Goal: Information Seeking & Learning: Check status

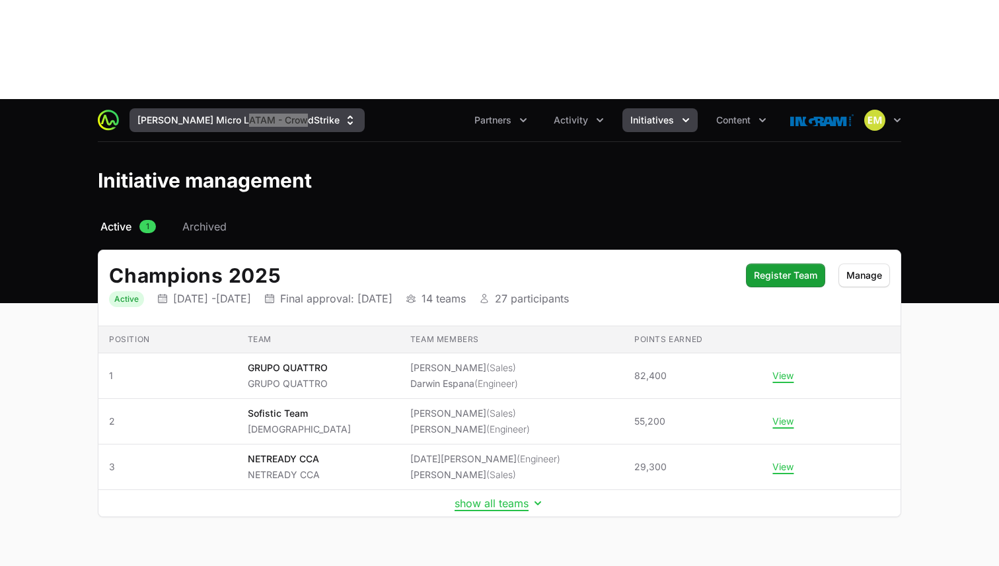
click at [188, 108] on button "[PERSON_NAME] Micro LATAM - CrowdStrike" at bounding box center [246, 120] width 235 height 24
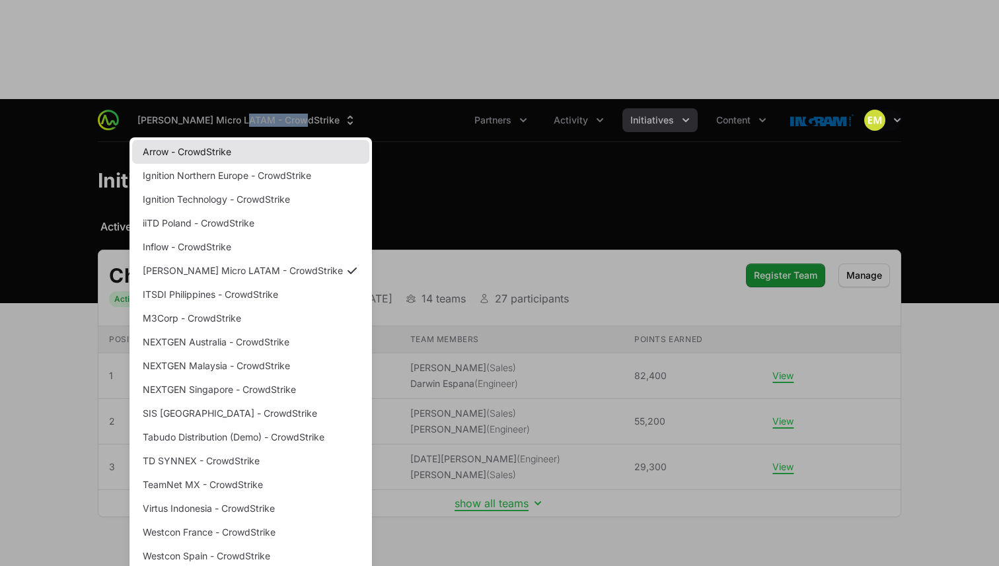
click at [182, 140] on link "Arrow - CrowdStrike" at bounding box center [250, 152] width 237 height 24
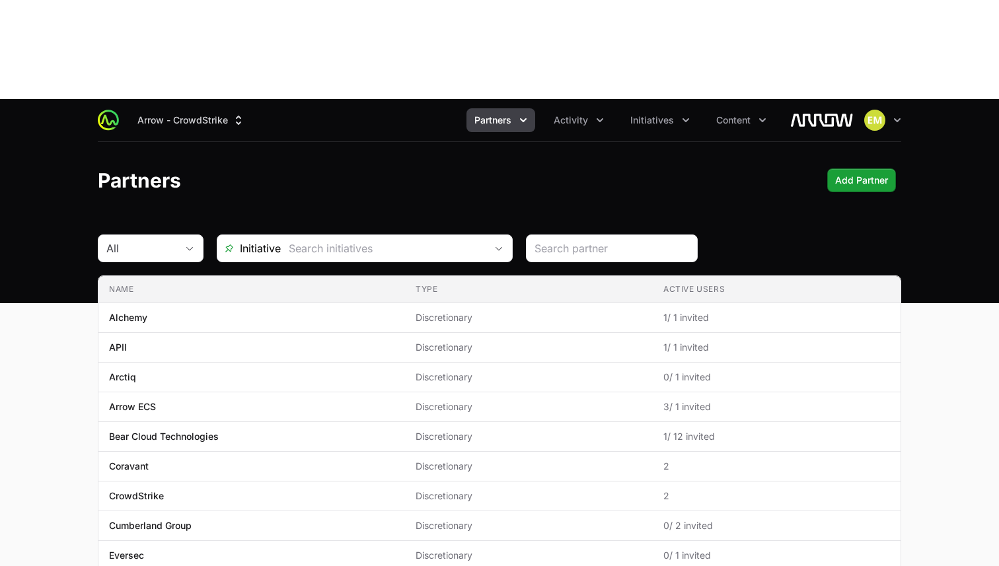
click at [524, 114] on icon "Partners menu" at bounding box center [522, 120] width 13 height 13
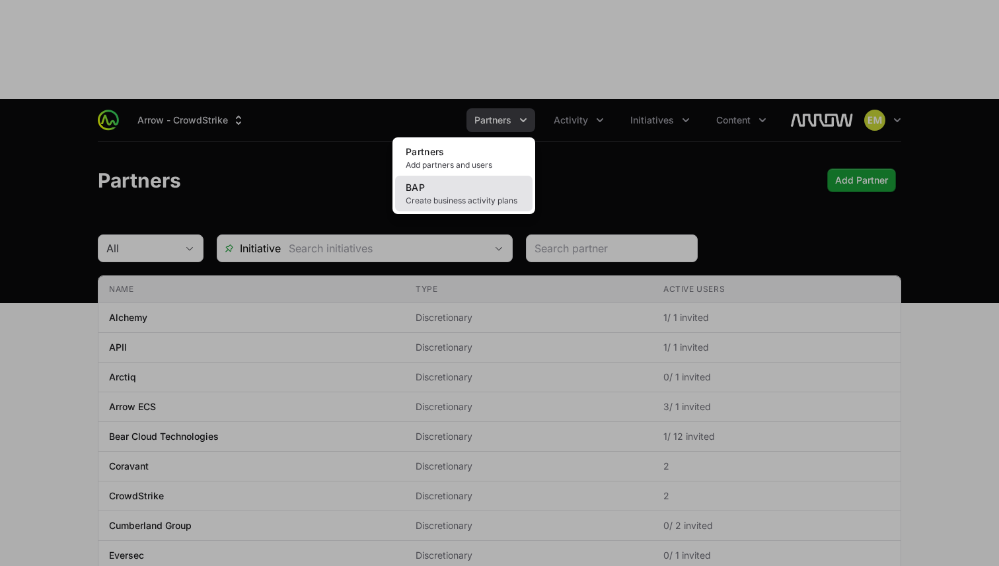
click at [480, 195] on span "Create business activity plans" at bounding box center [464, 200] width 116 height 11
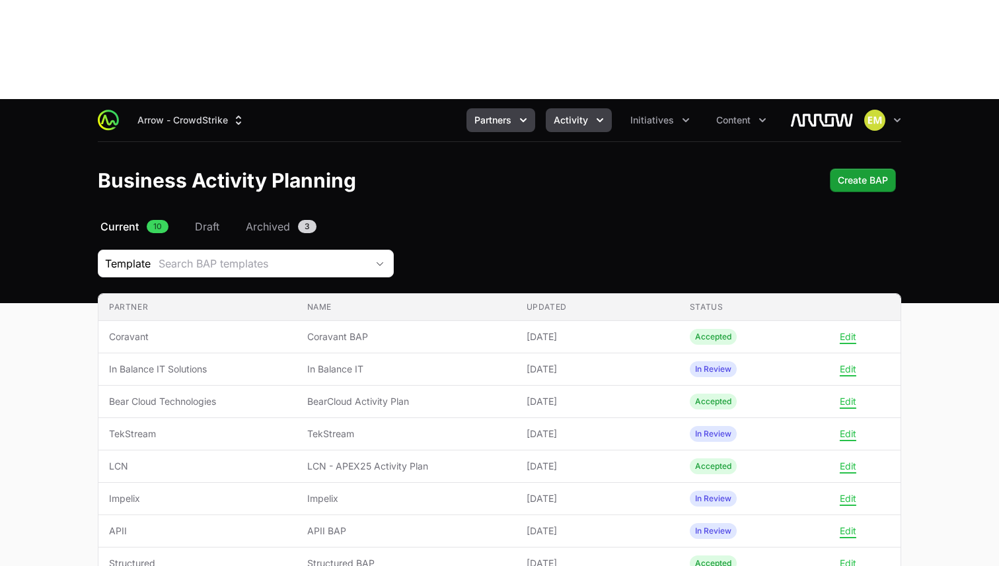
click at [583, 114] on span "Activity" at bounding box center [570, 120] width 34 height 13
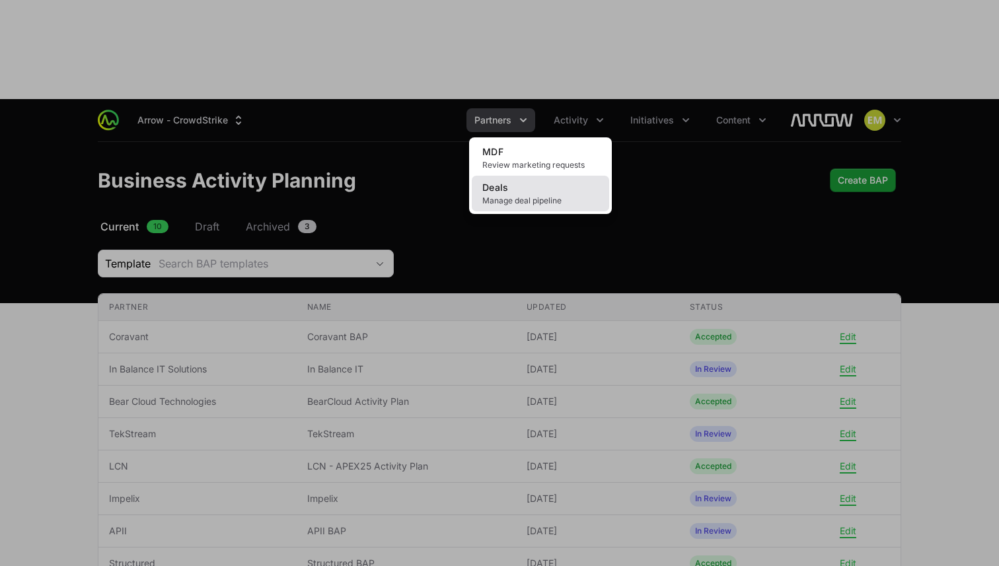
click at [542, 176] on link "Deals Manage deal pipeline" at bounding box center [540, 194] width 137 height 36
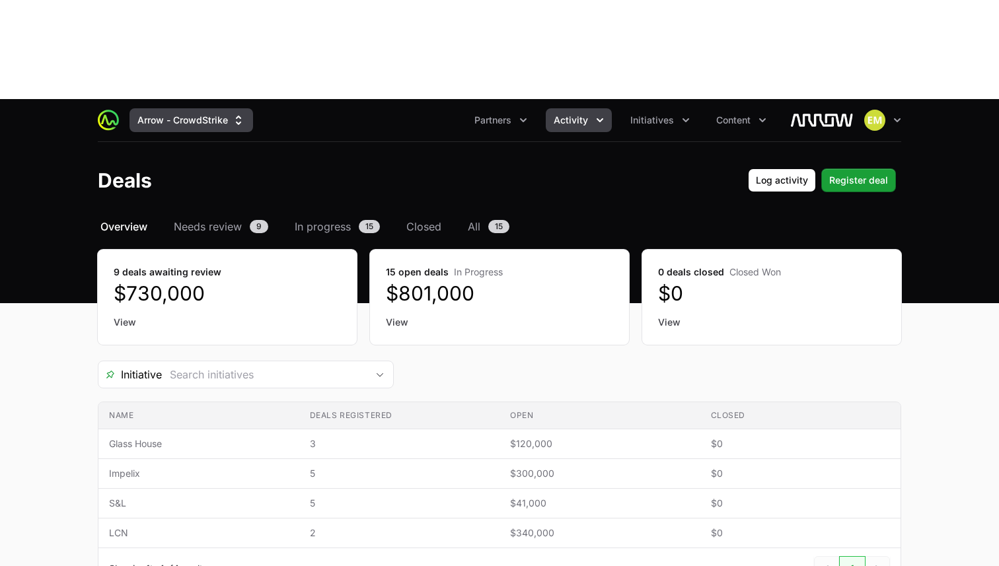
click at [158, 108] on button "Arrow - CrowdStrike" at bounding box center [191, 120] width 124 height 24
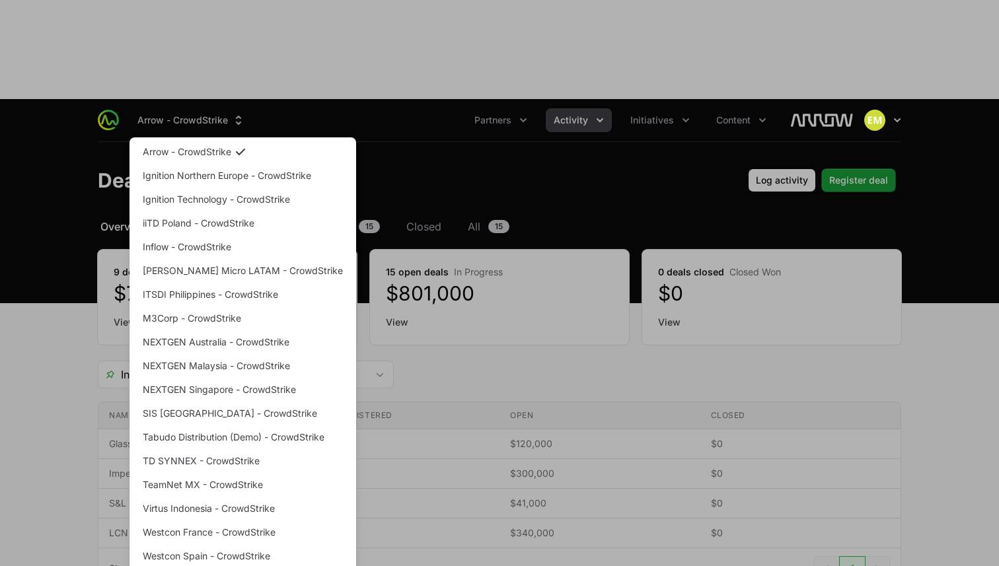
drag, startPoint x: 191, startPoint y: 172, endPoint x: 372, endPoint y: 217, distance: 186.5
click at [191, 259] on link "[PERSON_NAME] Micro LATAM - CrowdStrike" at bounding box center [242, 271] width 221 height 24
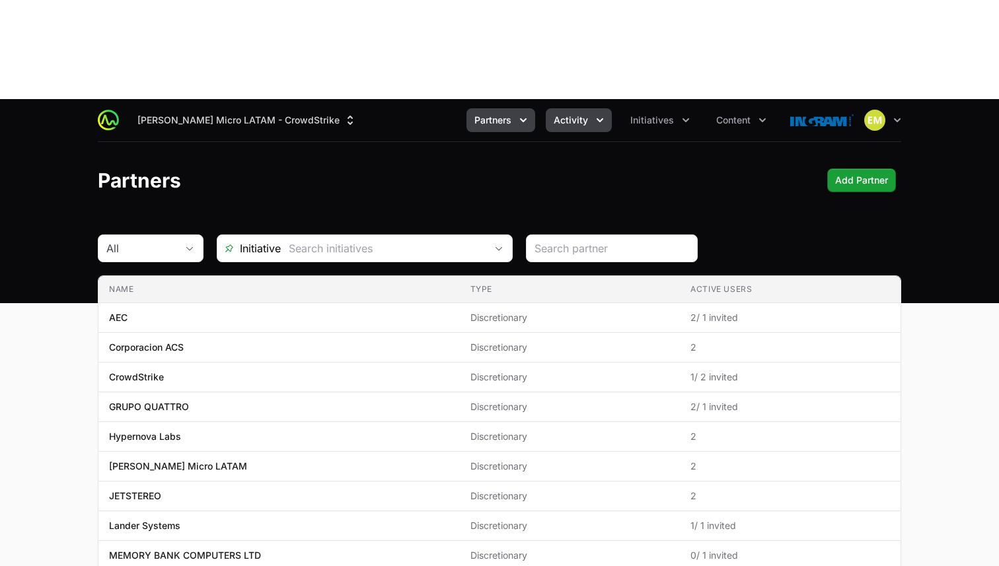
click at [556, 114] on span "Activity" at bounding box center [570, 120] width 34 height 13
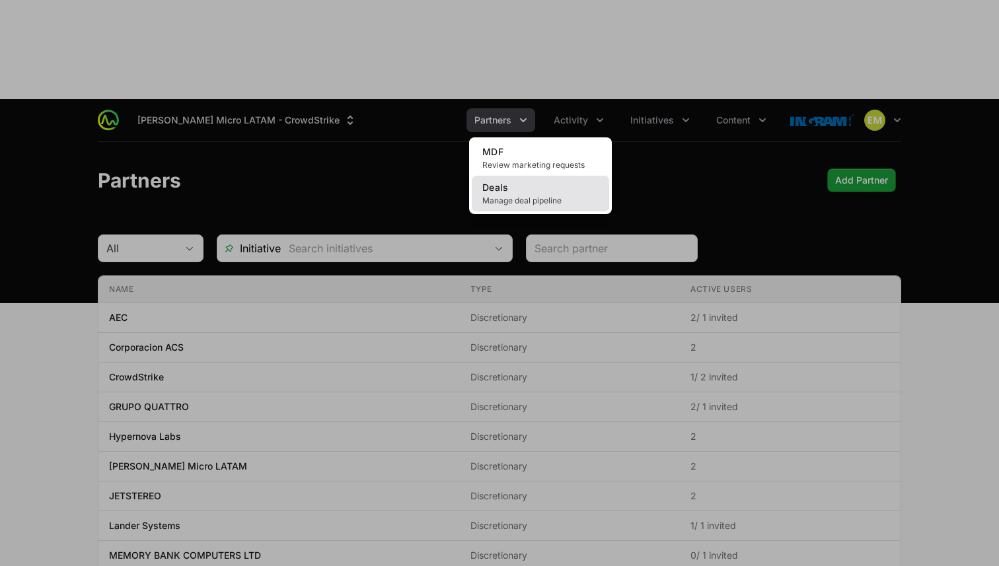
click at [534, 195] on span "Manage deal pipeline" at bounding box center [540, 200] width 116 height 11
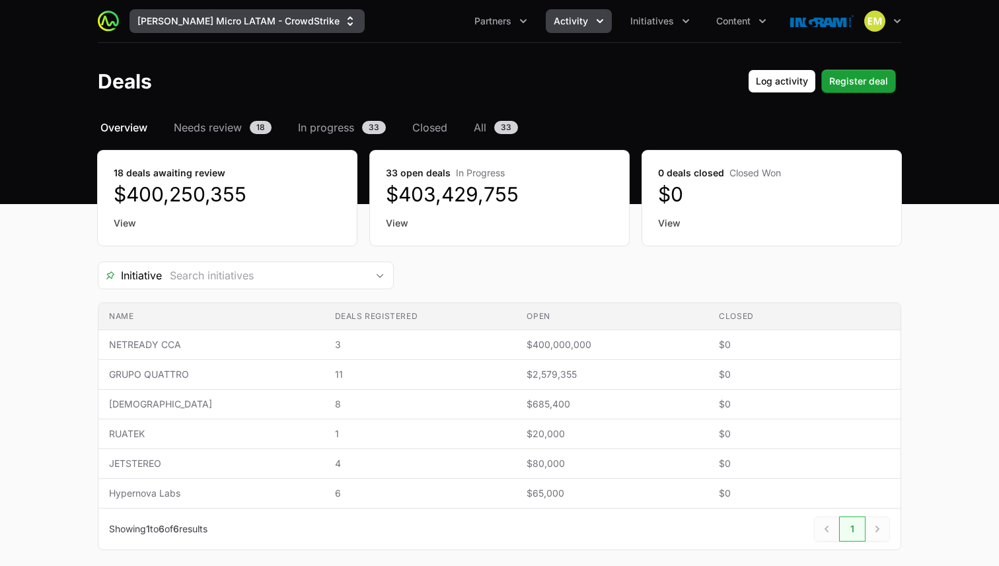
click at [184, 31] on button "[PERSON_NAME] Micro LATAM - CrowdStrike" at bounding box center [246, 21] width 235 height 24
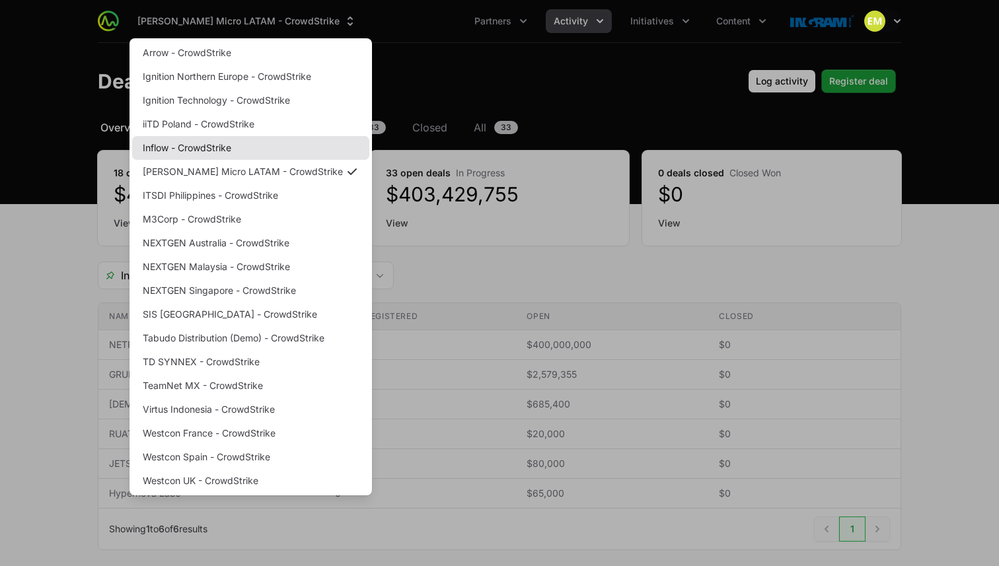
click at [193, 153] on link "Inflow - CrowdStrike" at bounding box center [250, 148] width 237 height 24
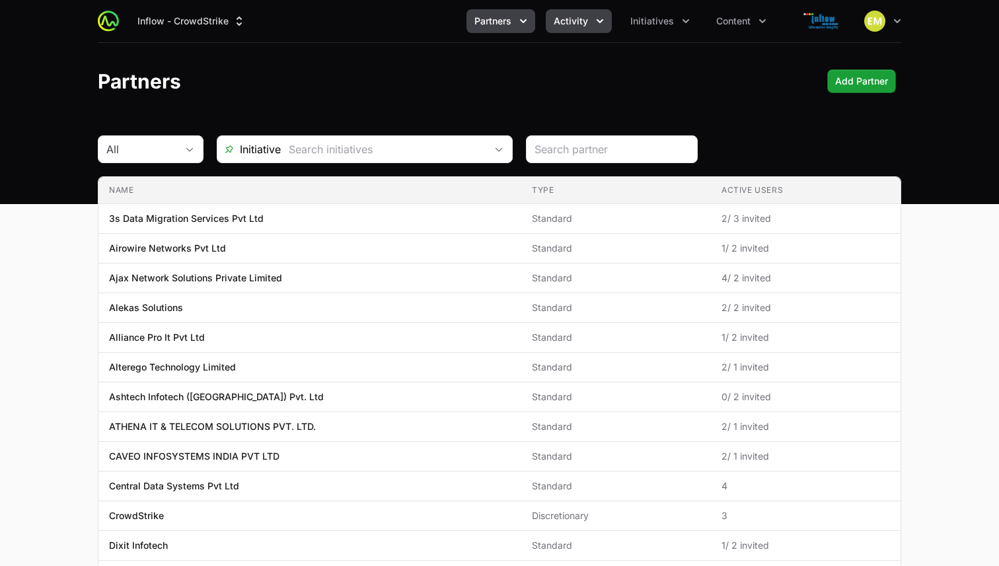
click at [559, 18] on span "Activity" at bounding box center [570, 21] width 34 height 13
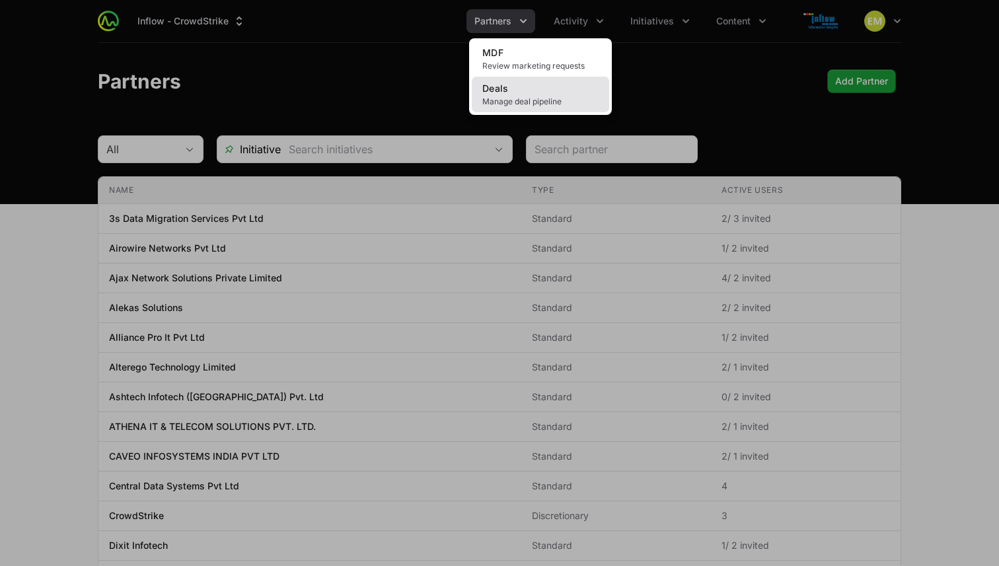
click at [509, 85] on link "Deals Manage deal pipeline" at bounding box center [540, 95] width 137 height 36
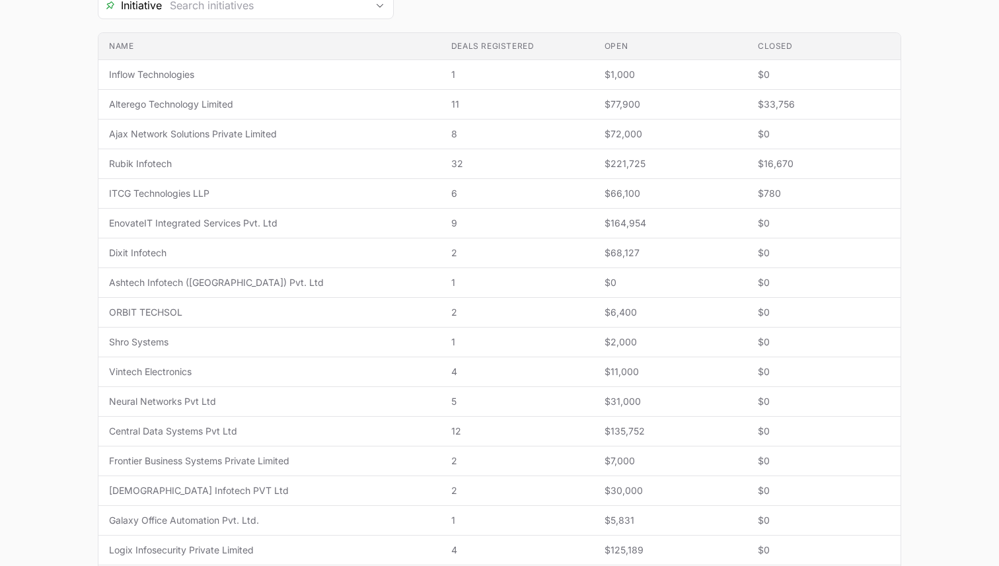
scroll to position [269, 0]
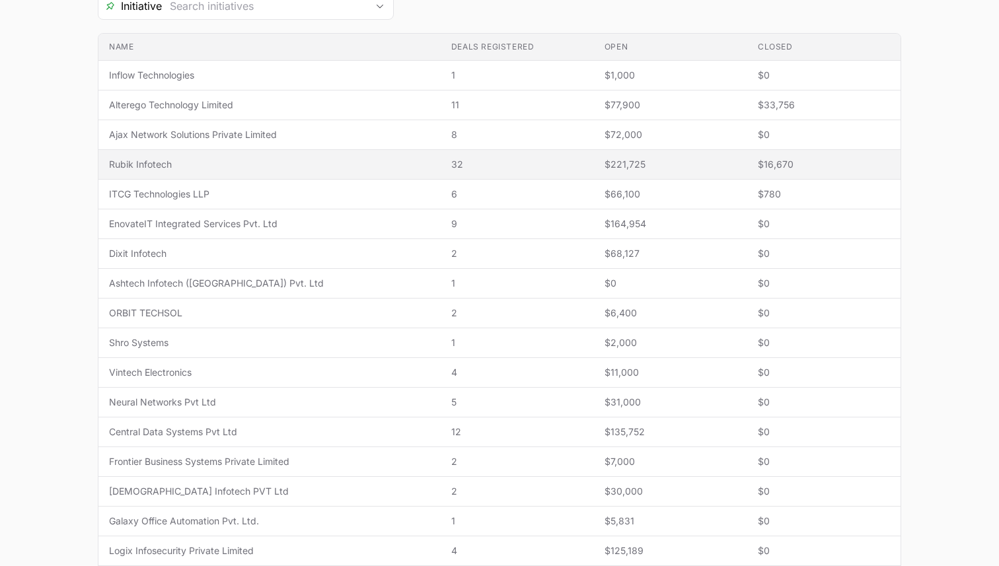
click at [758, 162] on span "$16,670" at bounding box center [824, 164] width 132 height 13
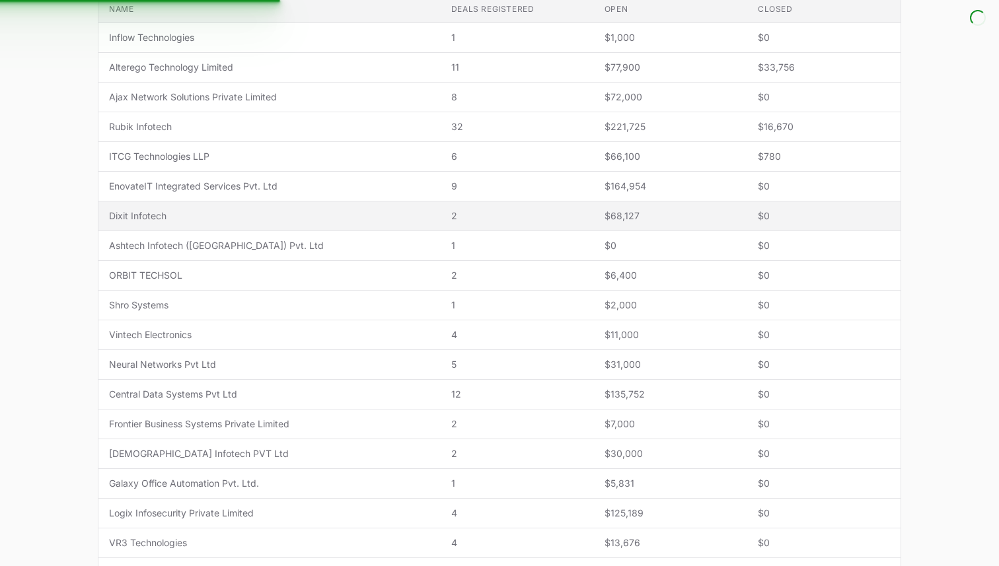
scroll to position [308, 0]
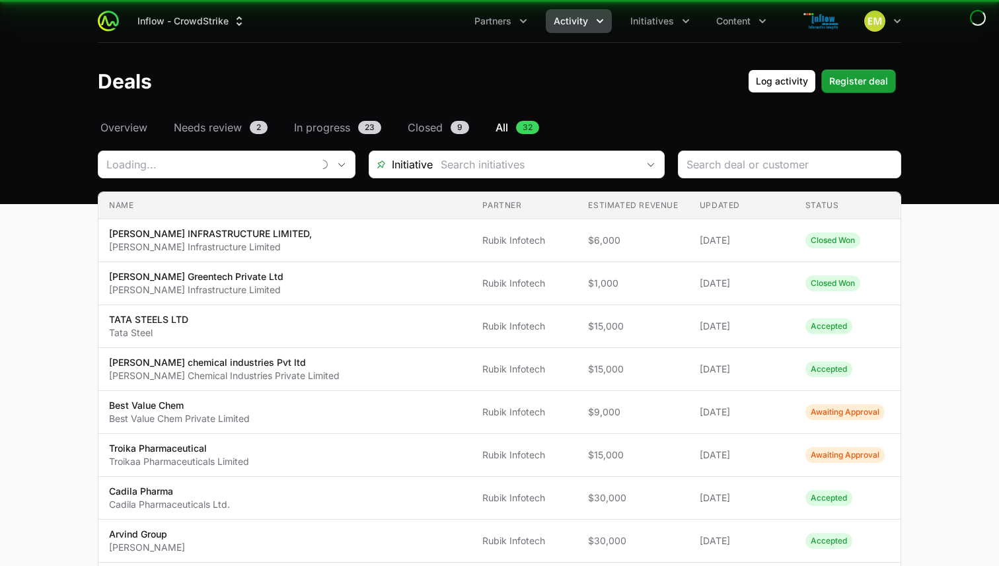
type input "Rubik Infotech"
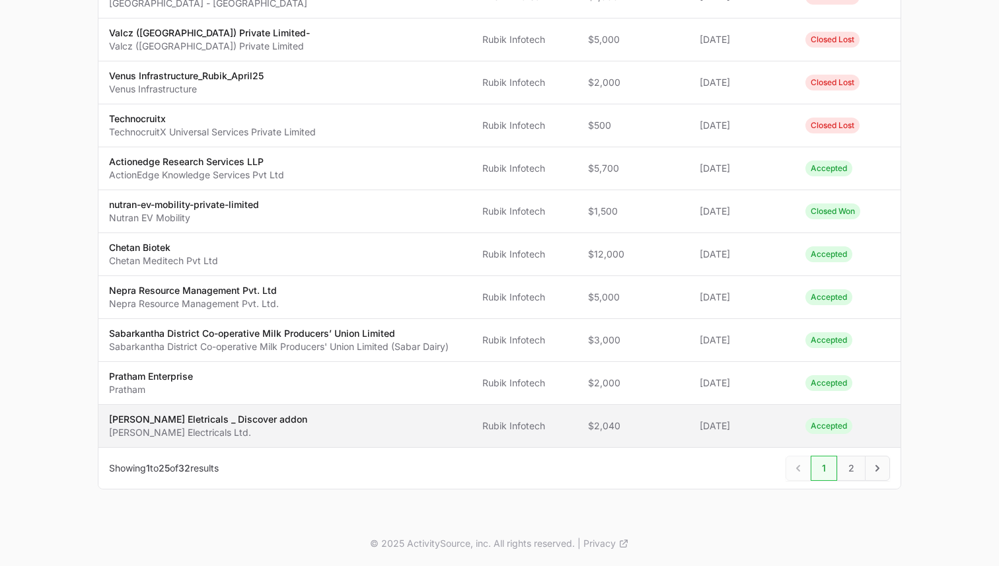
scroll to position [869, 0]
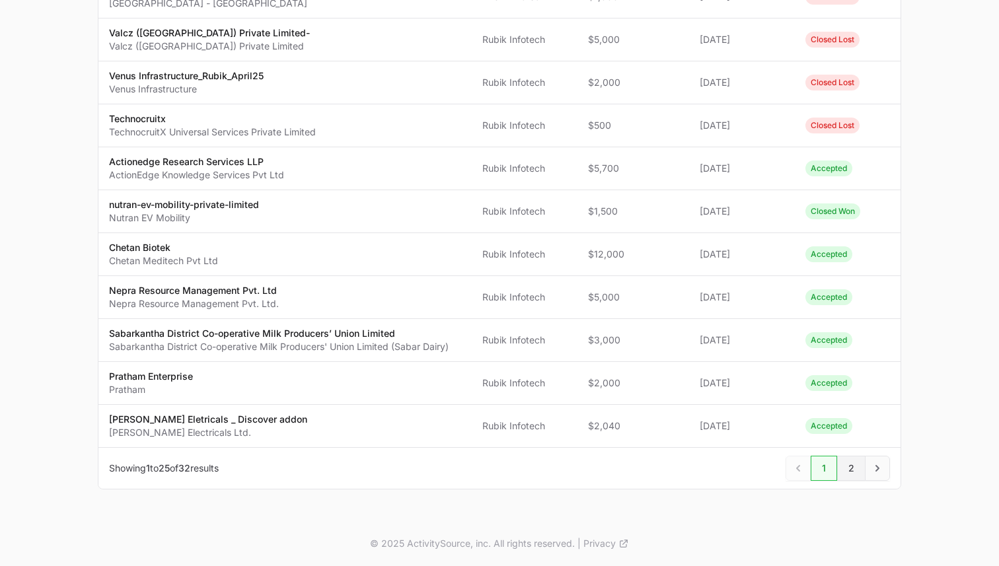
click at [851, 464] on span "2" at bounding box center [851, 468] width 28 height 25
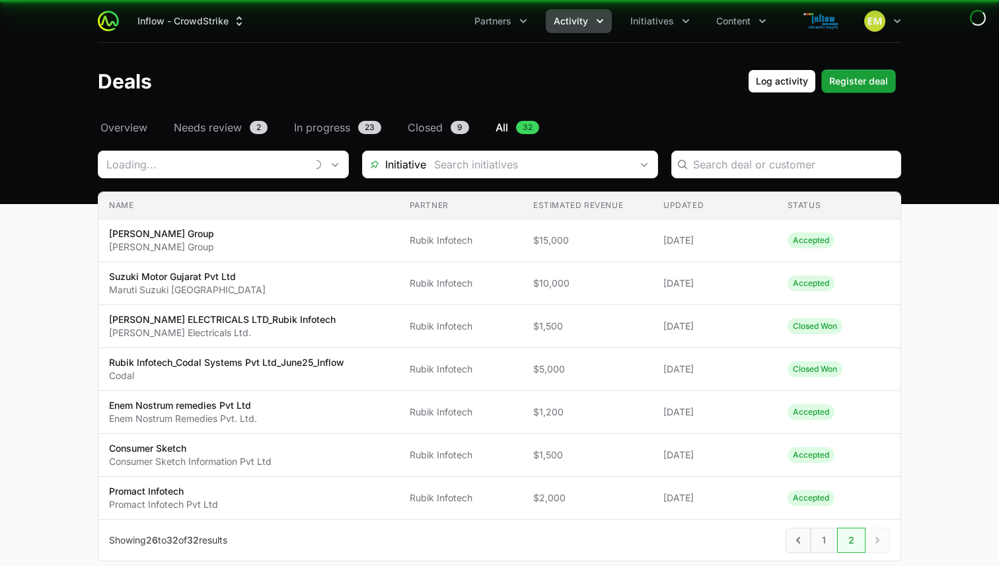
type input "Rubik Infotech"
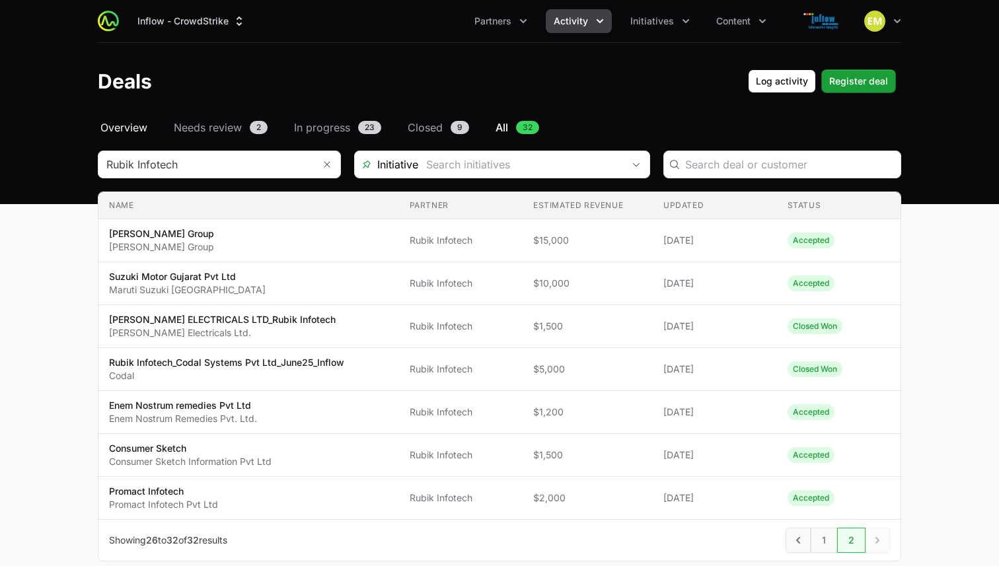
click at [131, 126] on span "Overview" at bounding box center [123, 128] width 47 height 16
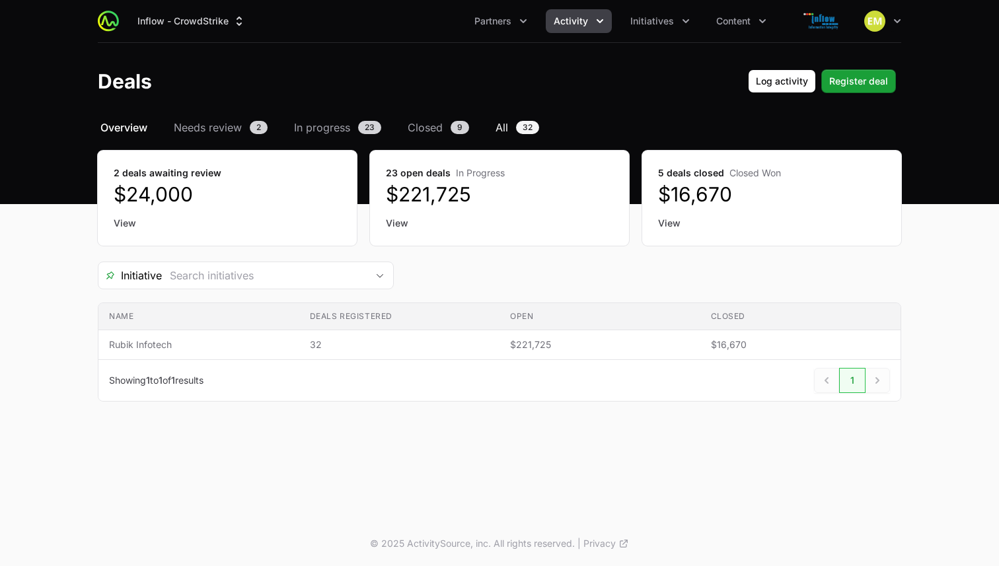
click at [501, 126] on span "All" at bounding box center [501, 128] width 13 height 16
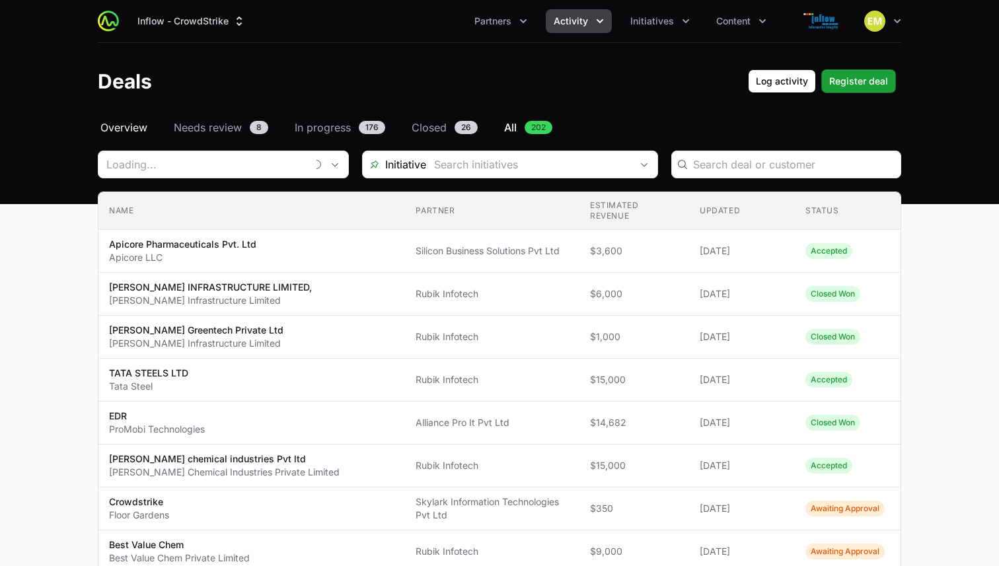
click at [128, 128] on span "Overview" at bounding box center [123, 128] width 47 height 16
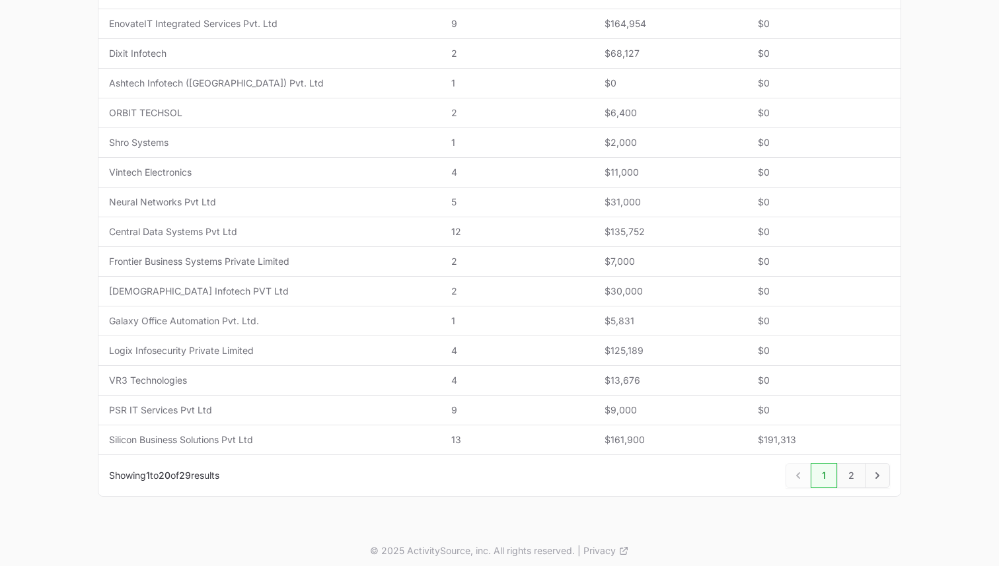
scroll to position [477, 0]
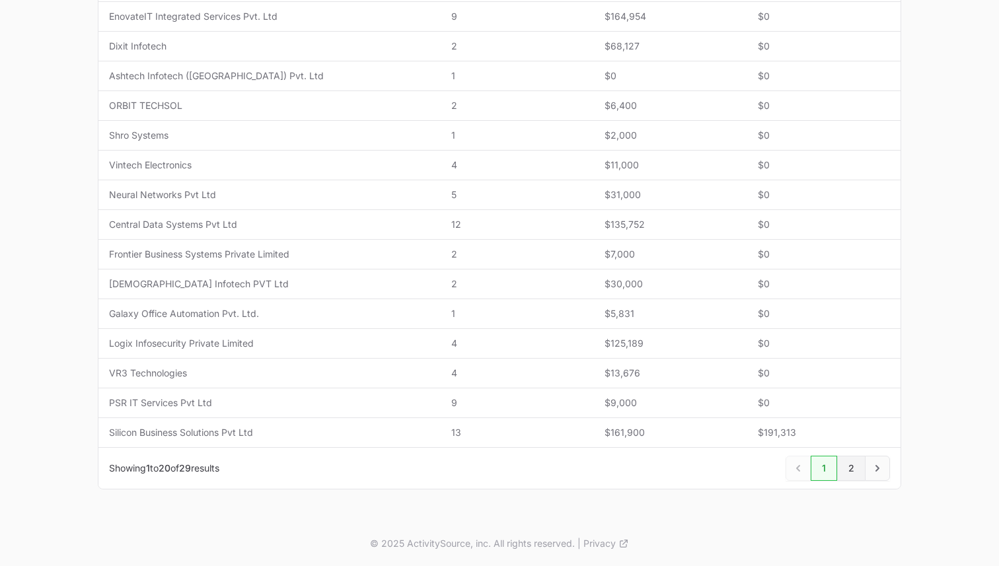
click at [851, 466] on link "2" at bounding box center [851, 468] width 28 height 25
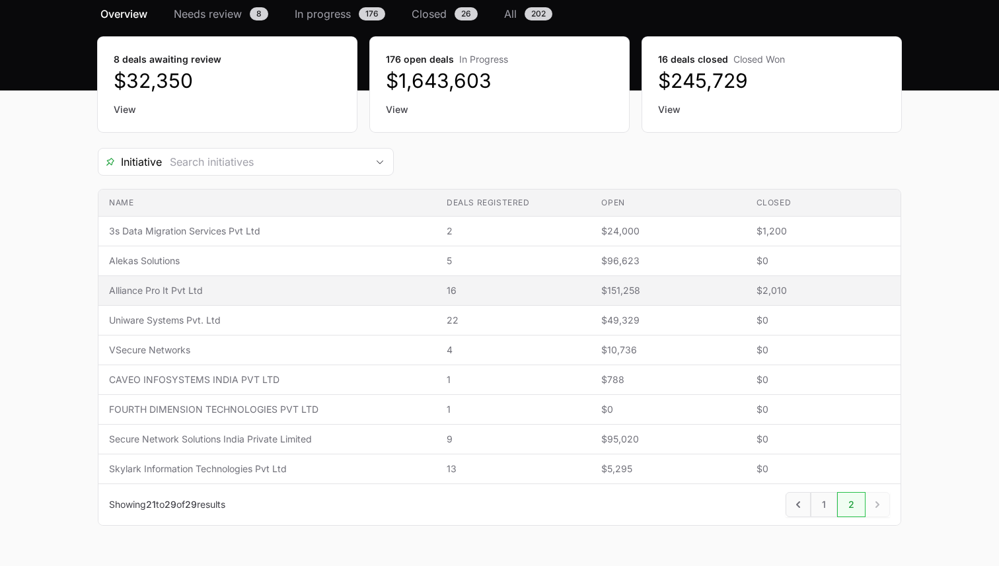
scroll to position [120, 0]
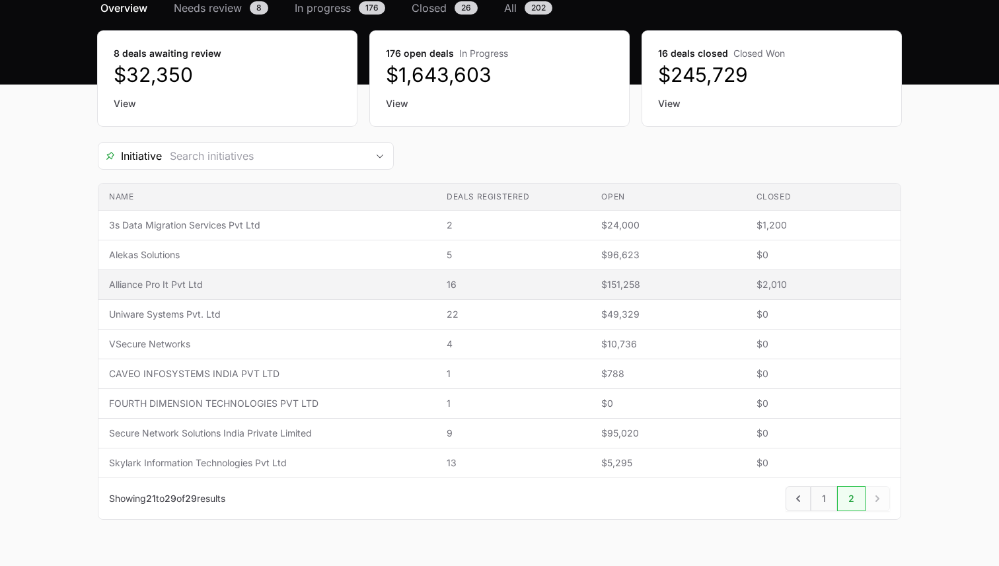
click at [748, 287] on td "Closed $2,010" at bounding box center [823, 285] width 155 height 30
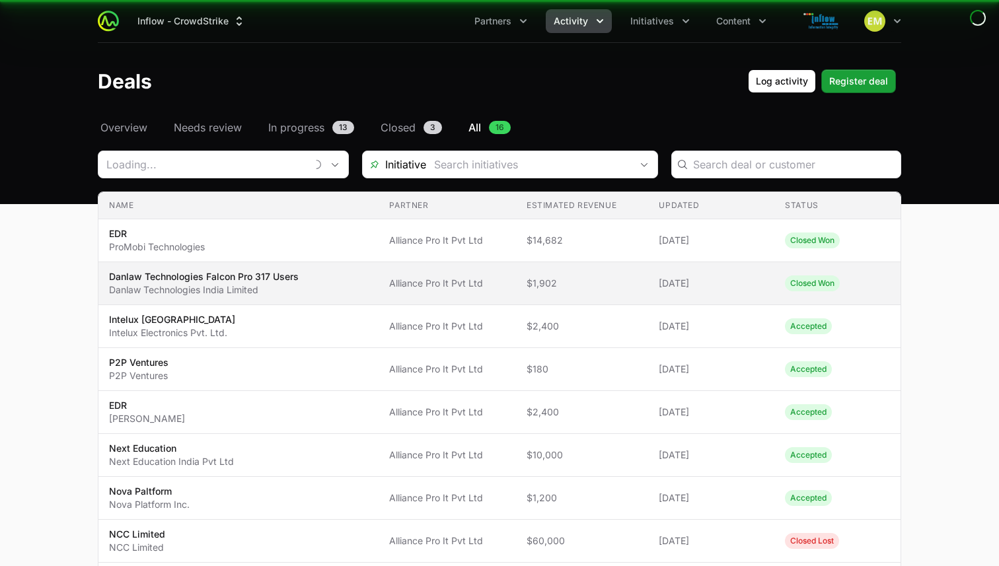
type input "Alliance Pro It Pvt Ltd"
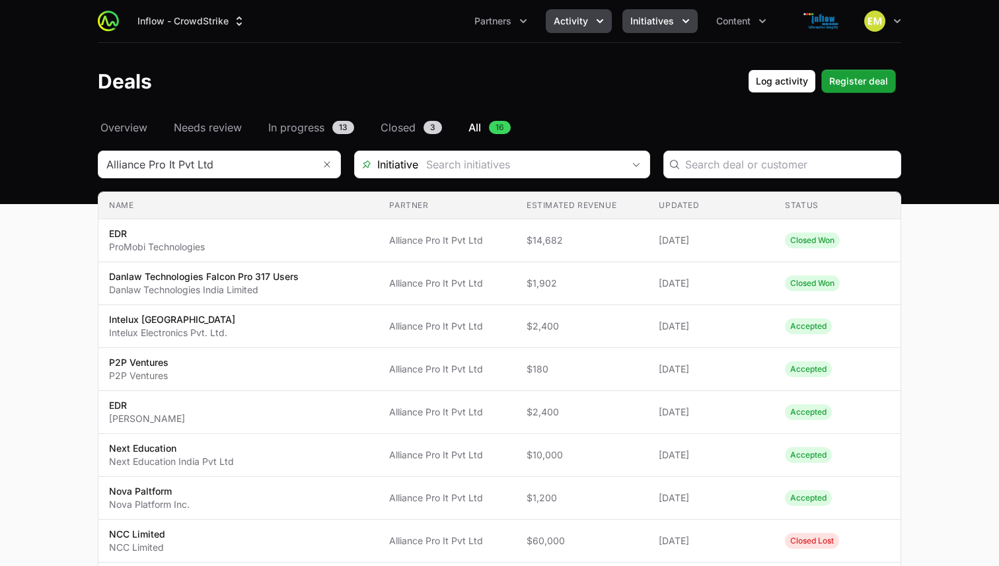
click at [646, 23] on span "Initiatives" at bounding box center [652, 21] width 44 height 13
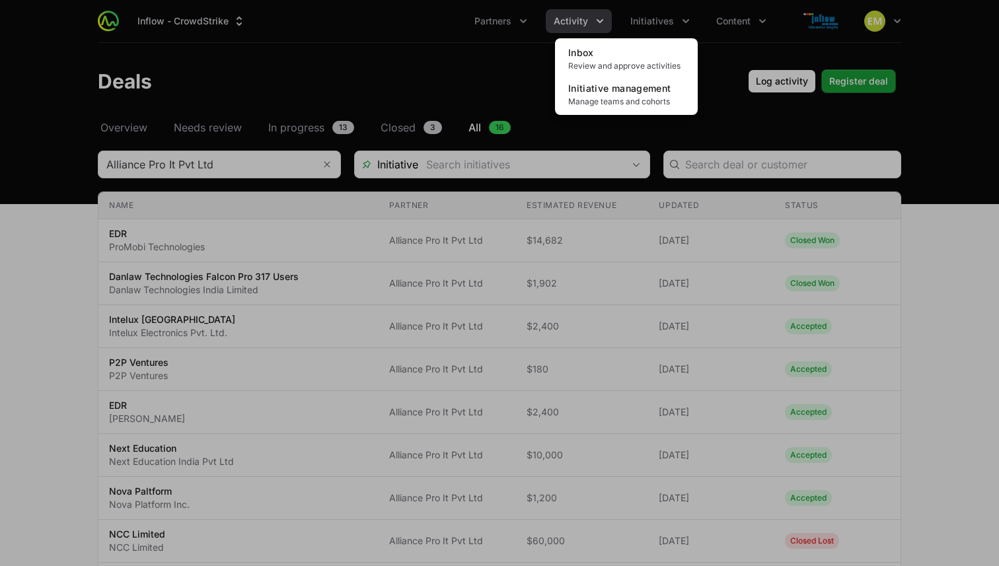
click at [601, 24] on div "Initiatives menu" at bounding box center [499, 283] width 999 height 566
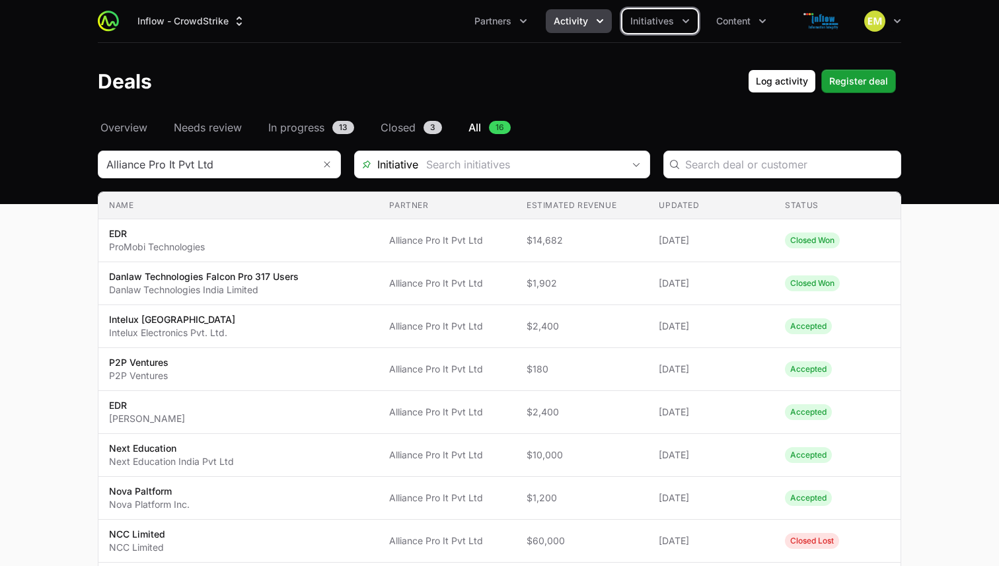
click at [601, 24] on icon "Activity menu" at bounding box center [599, 21] width 13 height 13
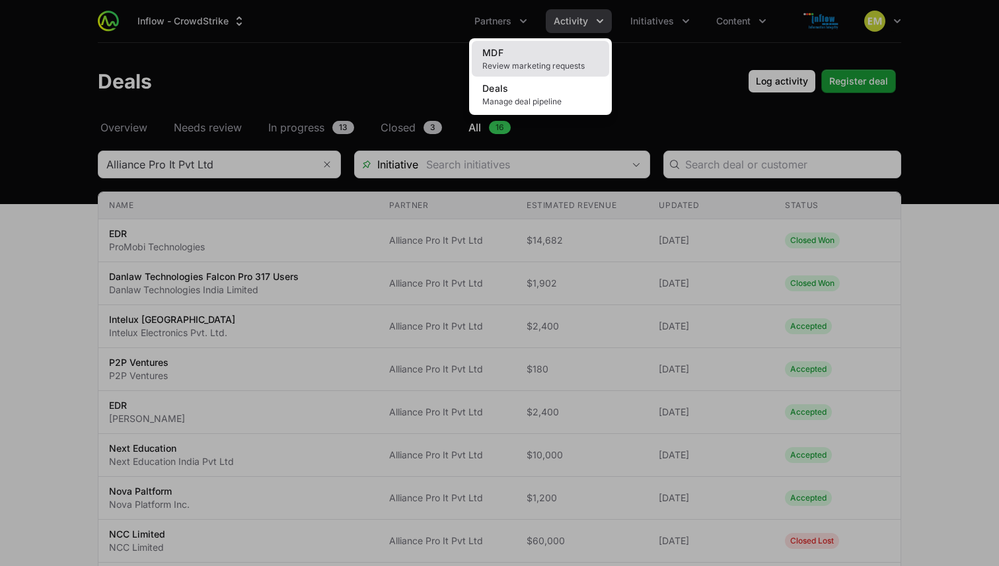
click at [581, 52] on link "MDF Review marketing requests" at bounding box center [540, 59] width 137 height 36
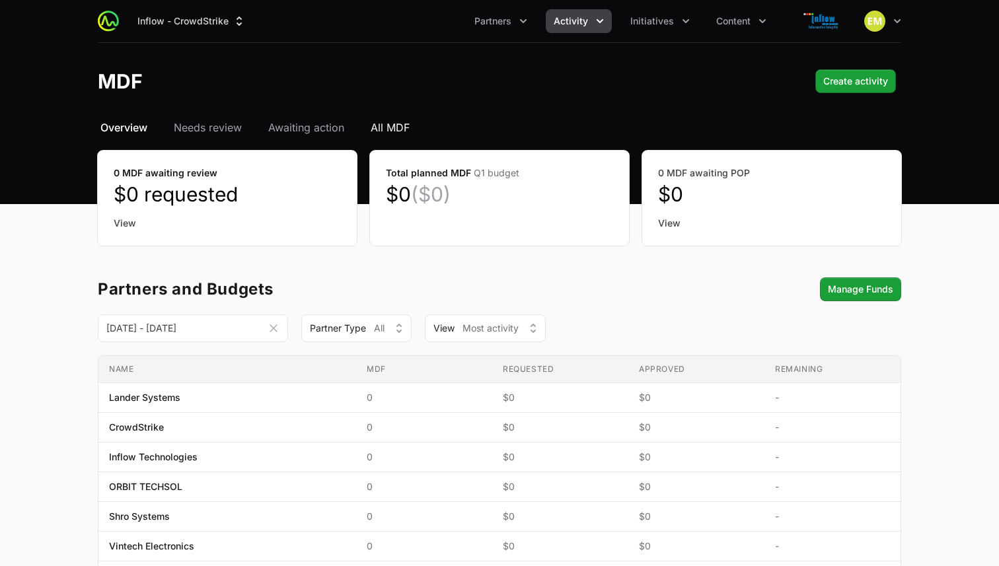
click at [406, 127] on span "All MDF" at bounding box center [390, 128] width 39 height 16
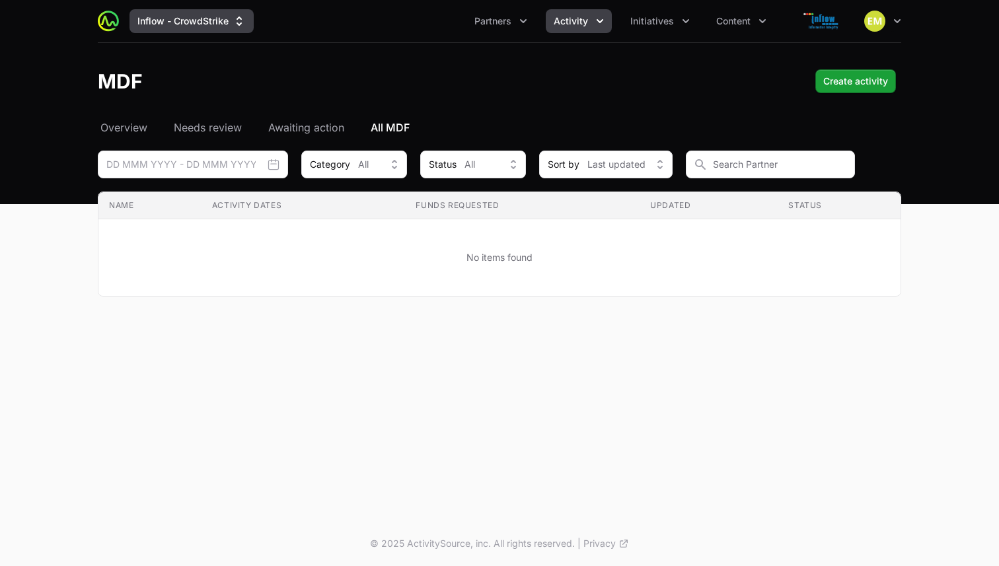
click at [227, 21] on button "Inflow - CrowdStrike" at bounding box center [191, 21] width 124 height 24
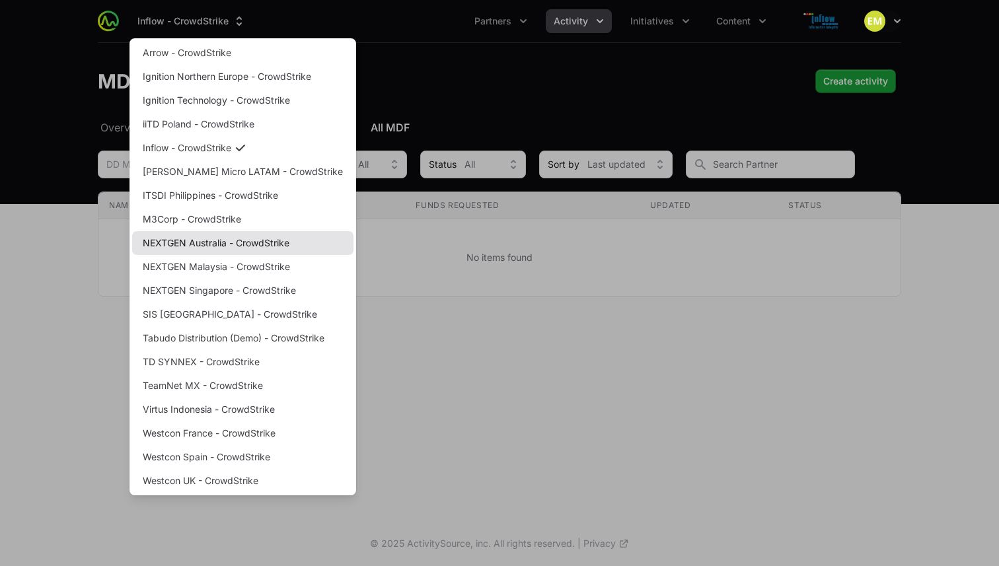
click at [186, 243] on link "NEXTGEN Australia - CrowdStrike" at bounding box center [242, 243] width 221 height 24
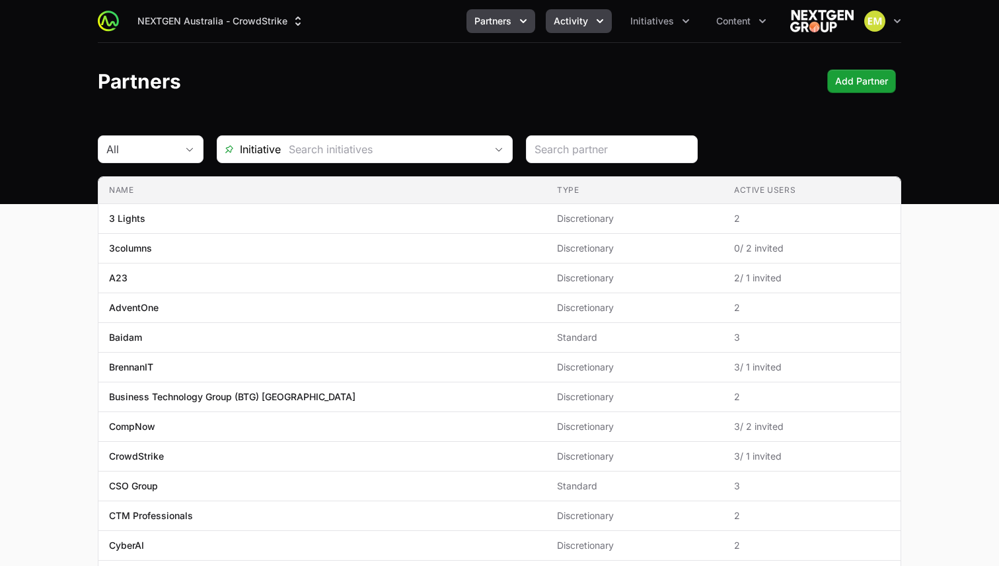
click at [564, 24] on span "Activity" at bounding box center [570, 21] width 34 height 13
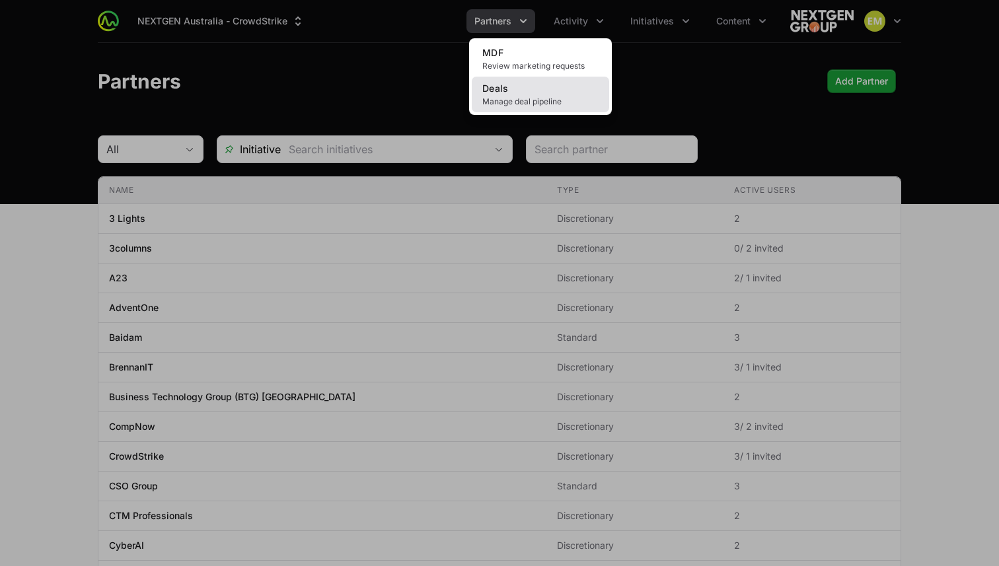
click at [521, 92] on link "Deals Manage deal pipeline" at bounding box center [540, 95] width 137 height 36
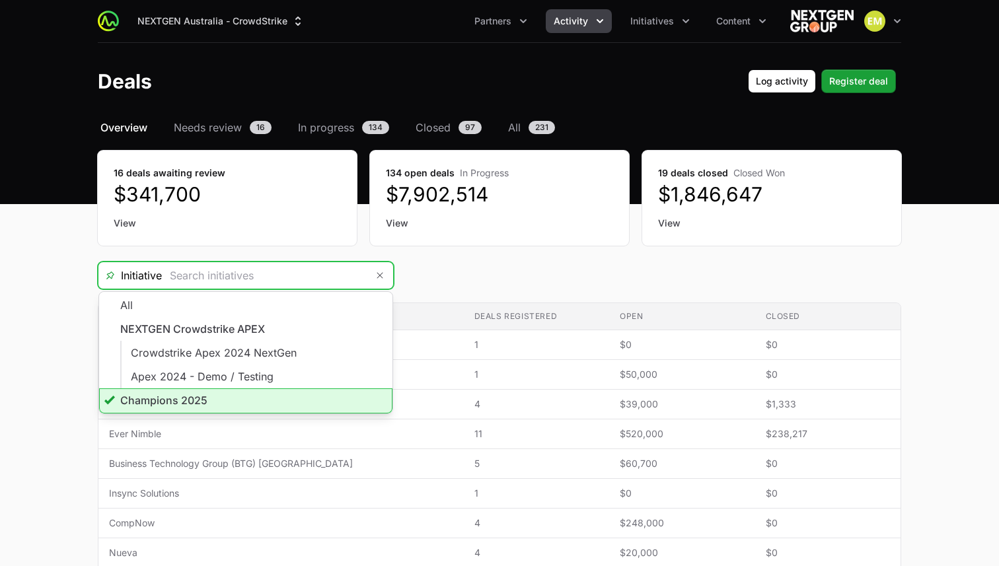
click at [275, 265] on input "Deals Filters" at bounding box center [264, 275] width 205 height 26
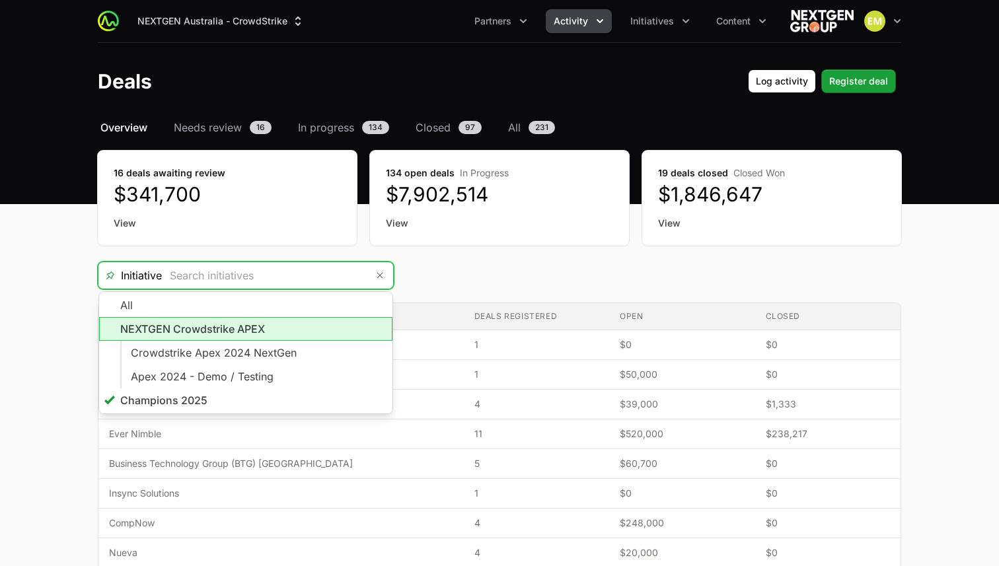
drag, startPoint x: 204, startPoint y: 335, endPoint x: 211, endPoint y: 323, distance: 13.9
click at [205, 335] on li "NEXTGEN Crowdstrike APEX" at bounding box center [245, 329] width 293 height 24
type input "NEXTGEN Crowdstrike APEX"
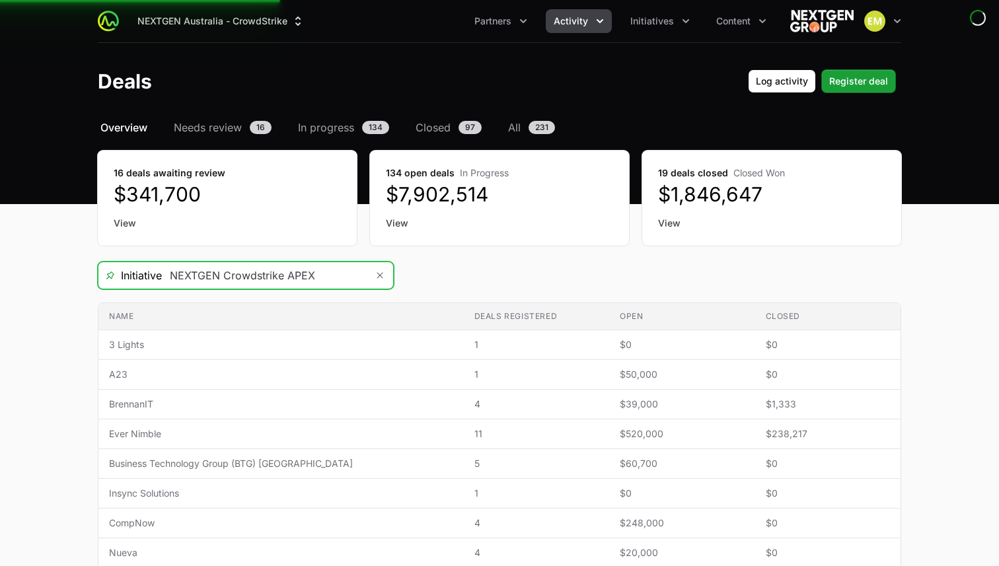
click at [220, 277] on input "NEXTGEN Crowdstrike APEX" at bounding box center [264, 275] width 205 height 26
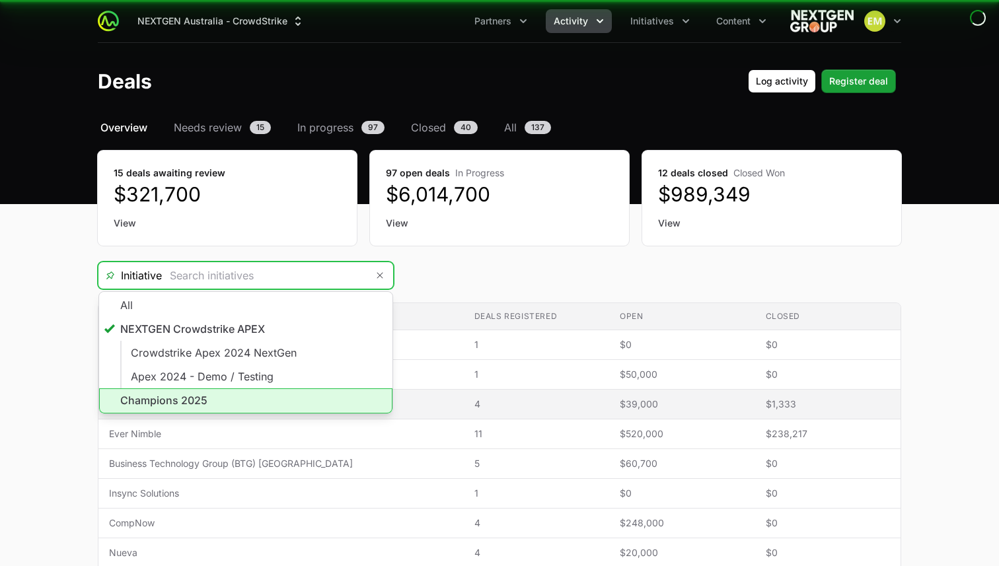
click at [183, 398] on li "Champions 2025" at bounding box center [245, 400] width 293 height 25
type input "Champions 2025"
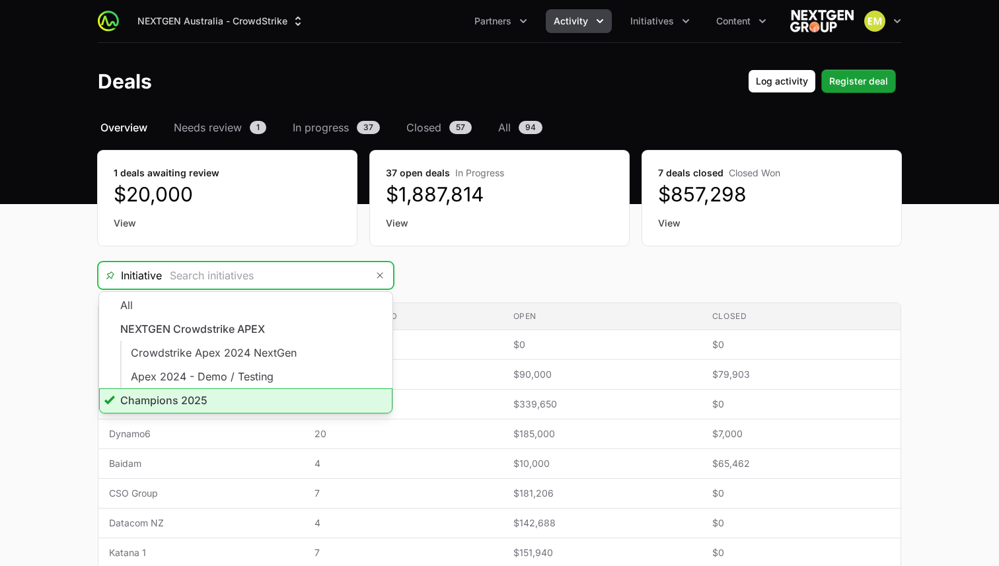
click at [567, 21] on span "Activity" at bounding box center [570, 21] width 34 height 13
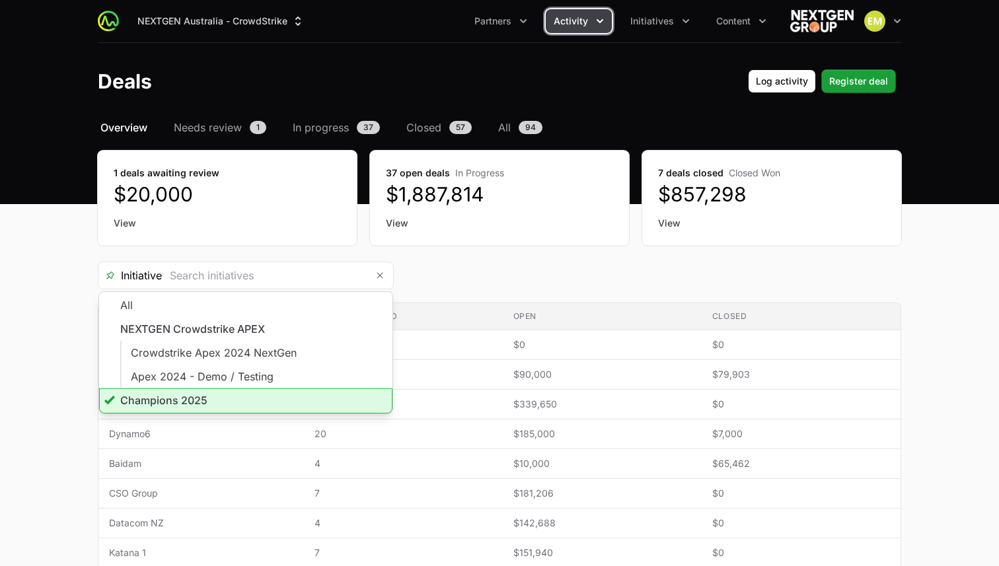
type input "Champions 2025"
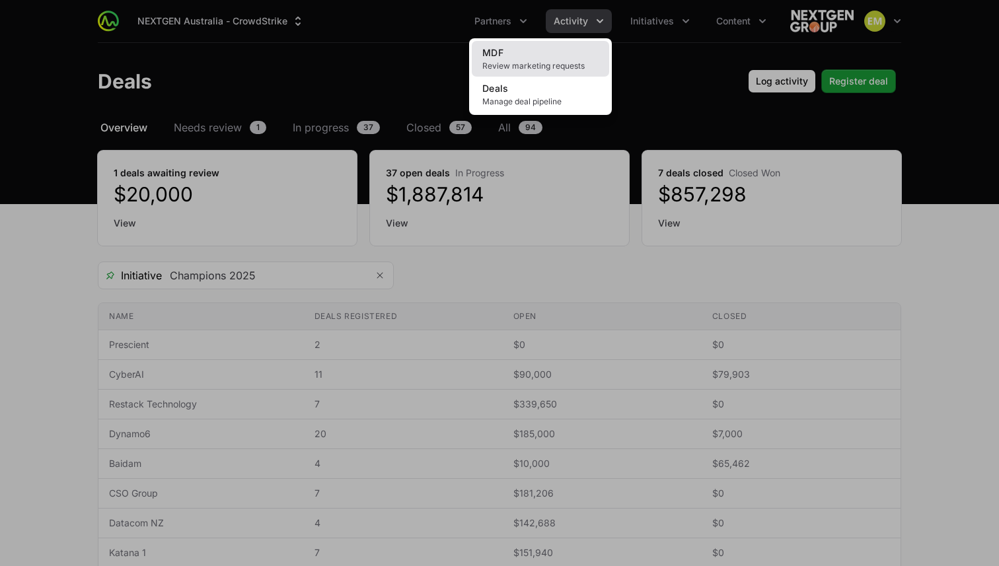
click at [516, 65] on span "Review marketing requests" at bounding box center [540, 66] width 116 height 11
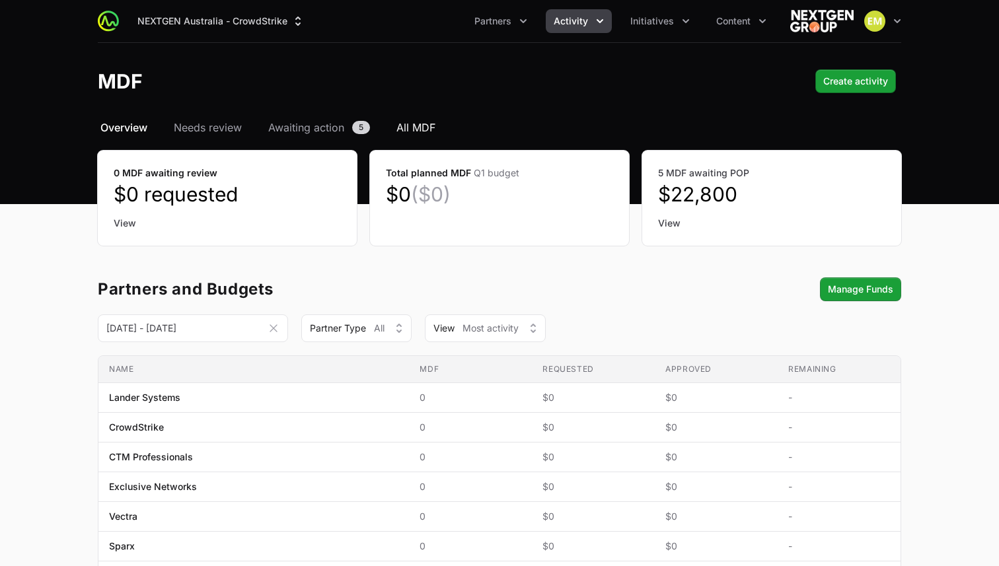
click at [421, 129] on span "All MDF" at bounding box center [415, 128] width 39 height 16
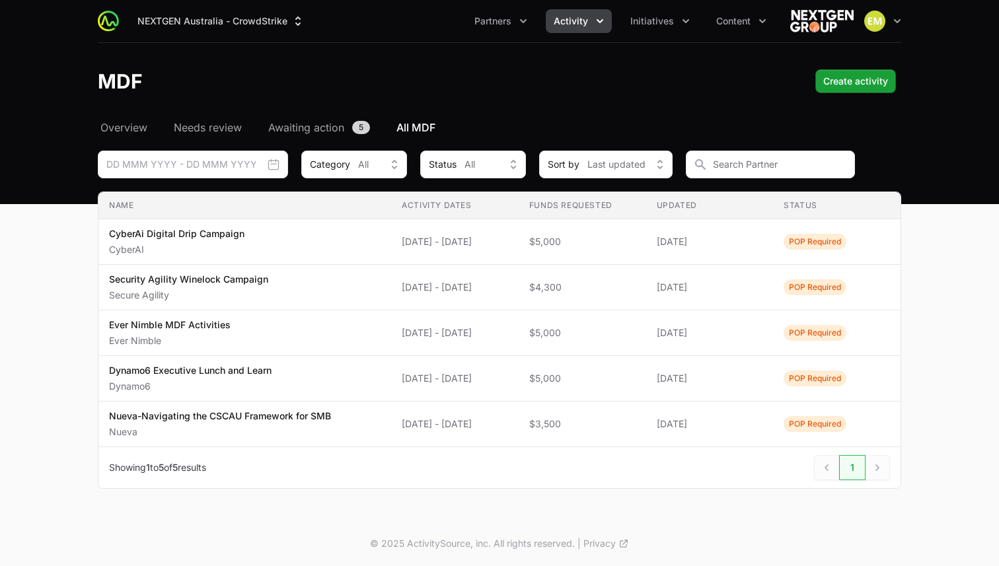
click at [558, 20] on span "Activity" at bounding box center [570, 21] width 34 height 13
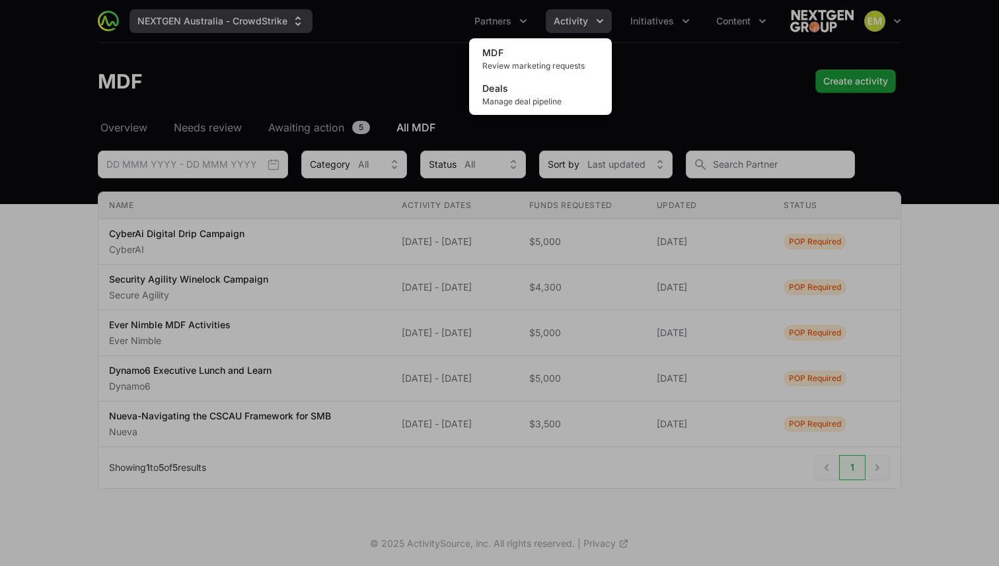
click at [234, 25] on div "Activity menu" at bounding box center [499, 283] width 999 height 566
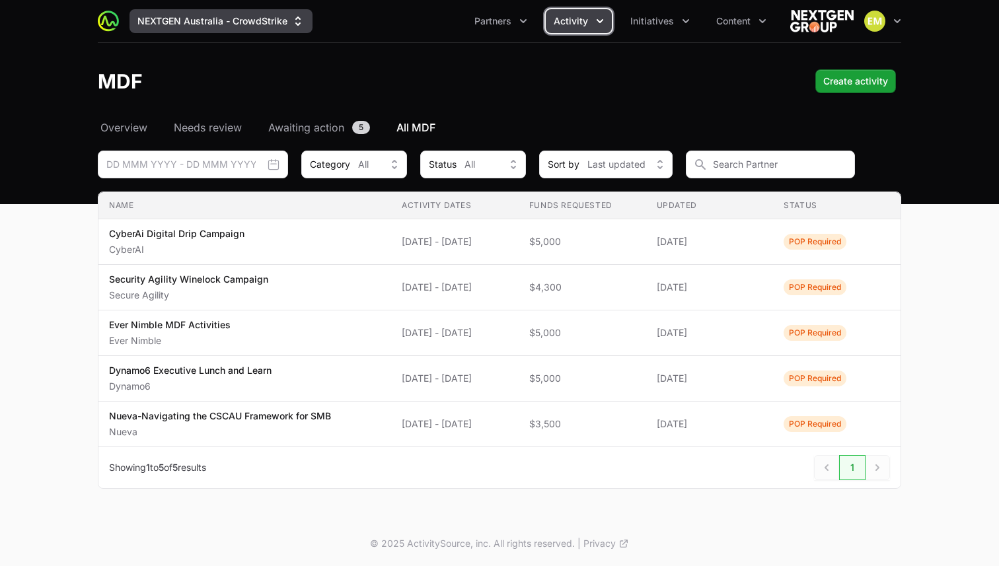
click at [236, 24] on button "NEXTGEN Australia - CrowdStrike" at bounding box center [220, 21] width 183 height 24
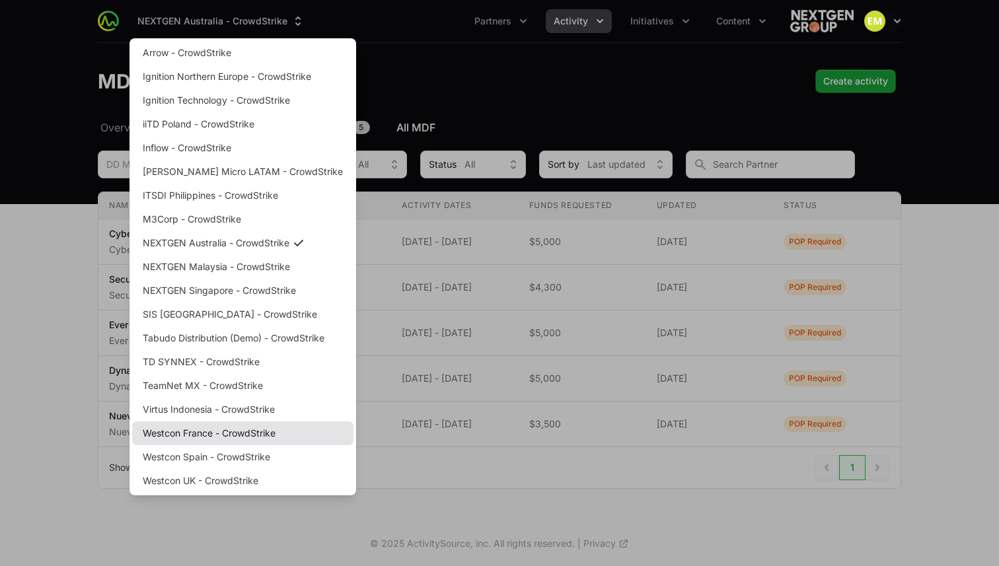
click at [199, 437] on link "Westcon France - CrowdStrike" at bounding box center [242, 433] width 221 height 24
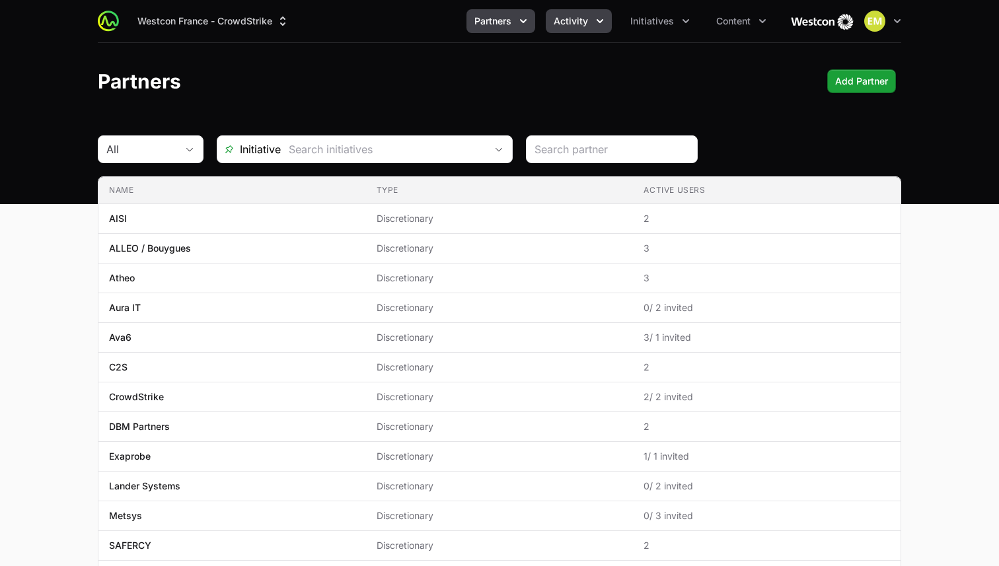
click at [561, 17] on span "Activity" at bounding box center [570, 21] width 34 height 13
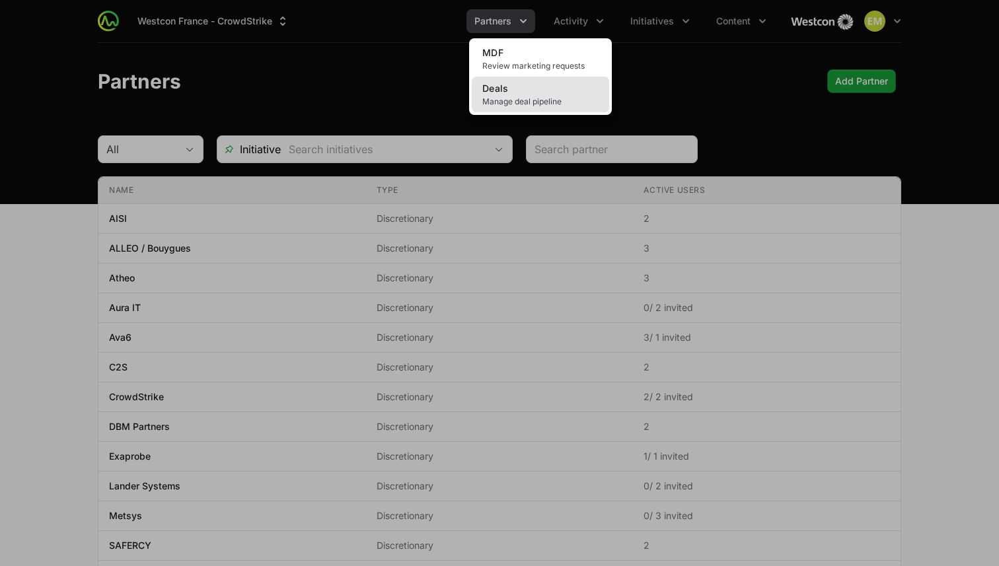
click at [530, 92] on link "Deals Manage deal pipeline" at bounding box center [540, 95] width 137 height 36
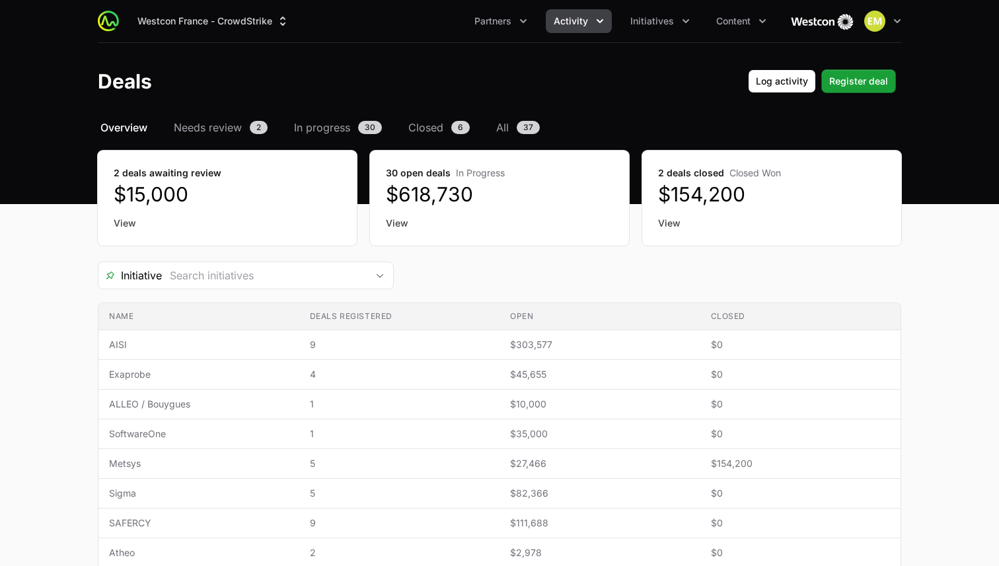
click at [600, 23] on icon "Activity menu" at bounding box center [599, 21] width 13 height 13
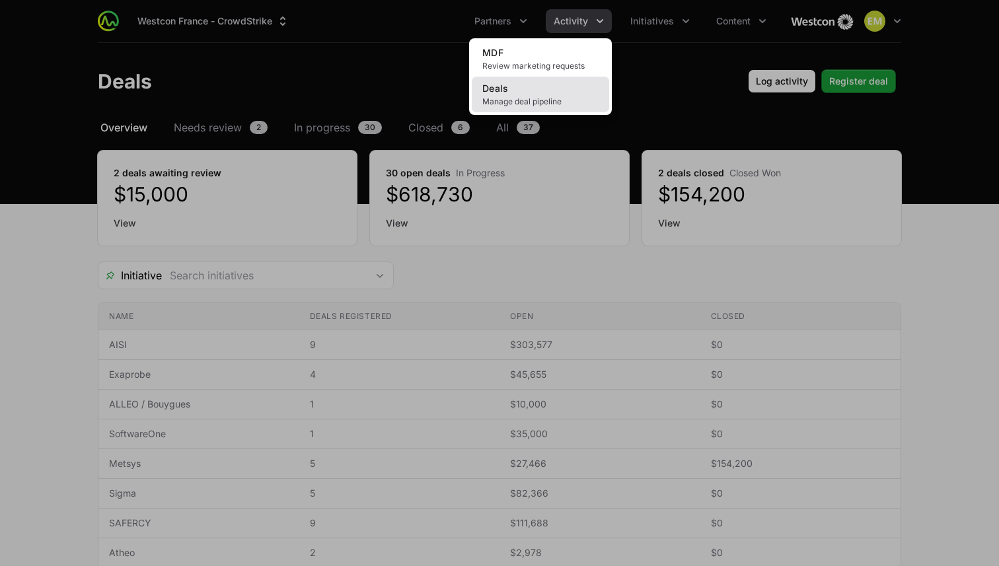
click at [515, 90] on link "Deals Manage deal pipeline" at bounding box center [540, 95] width 137 height 36
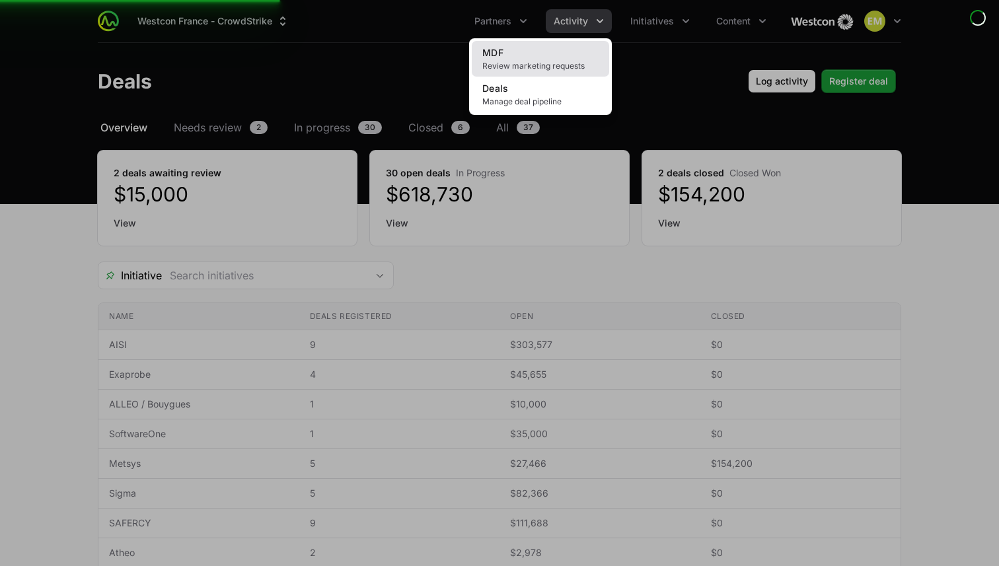
click at [536, 49] on link "MDF Review marketing requests" at bounding box center [540, 59] width 137 height 36
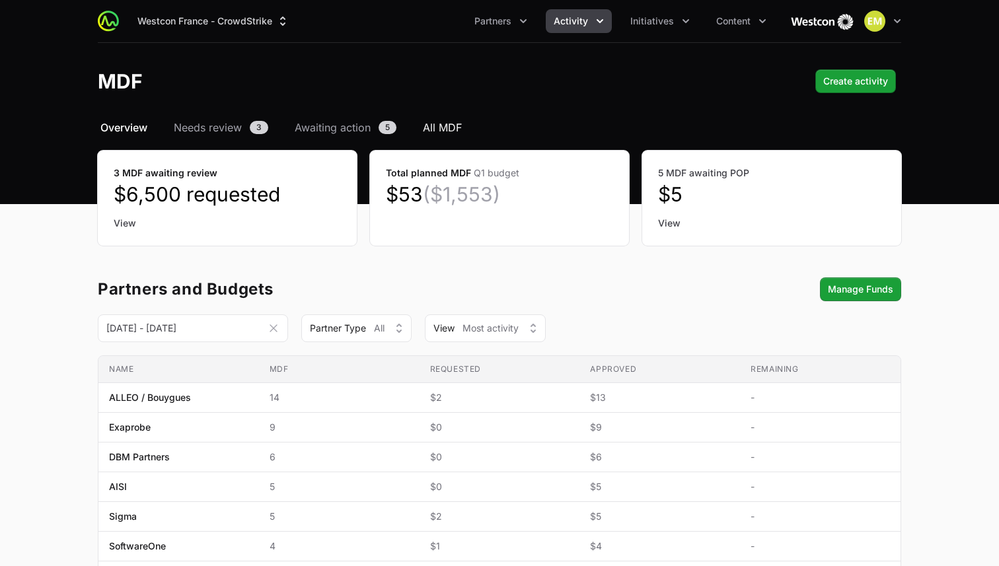
click at [453, 123] on span "All MDF" at bounding box center [442, 128] width 39 height 16
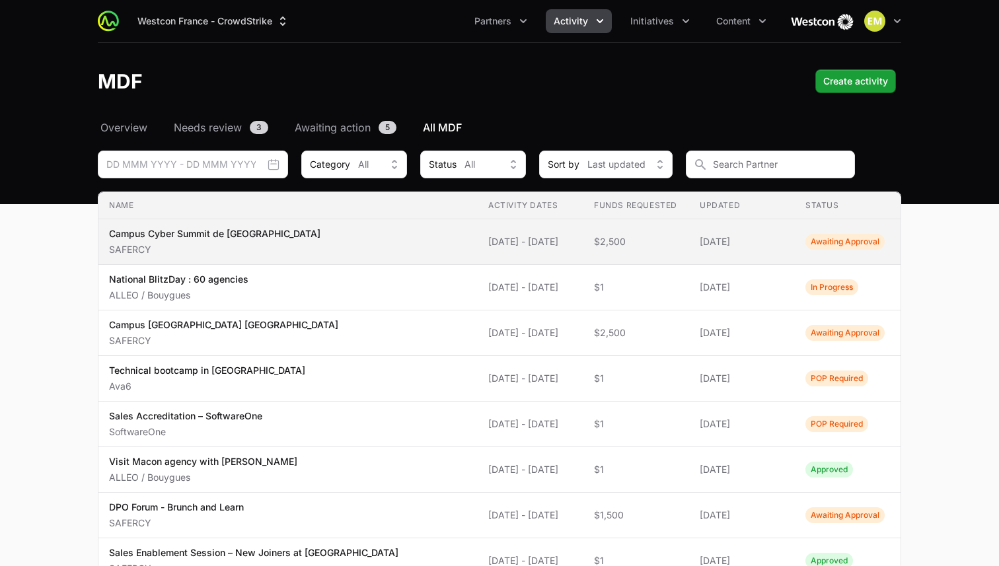
click at [574, 251] on td "Activity Dates [DATE] - [DATE]" at bounding box center [531, 242] width 106 height 46
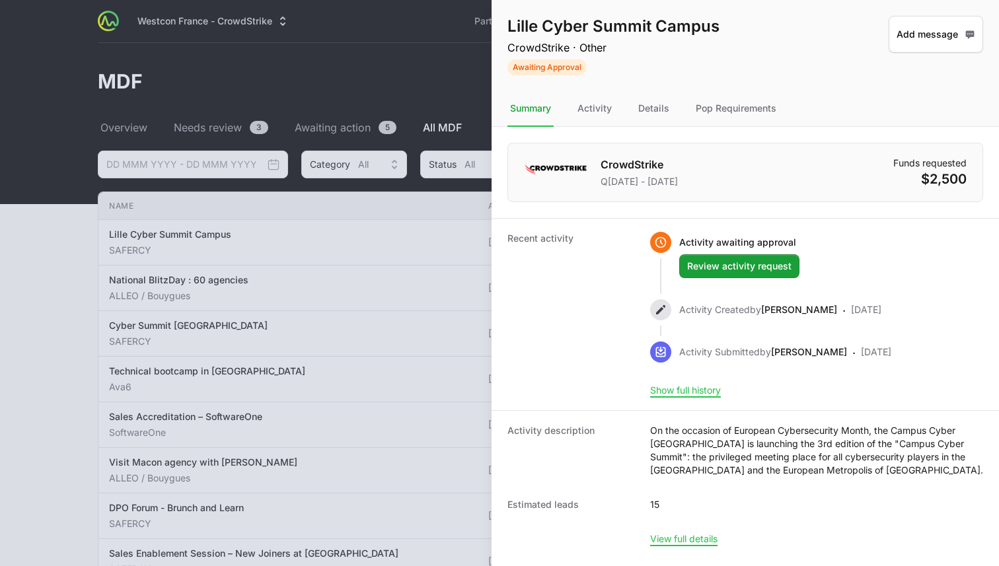
click at [869, 238] on div "Activity awaiting approval Review activity request Review activity request" at bounding box center [785, 255] width 212 height 46
click at [655, 108] on div "Details" at bounding box center [653, 109] width 36 height 36
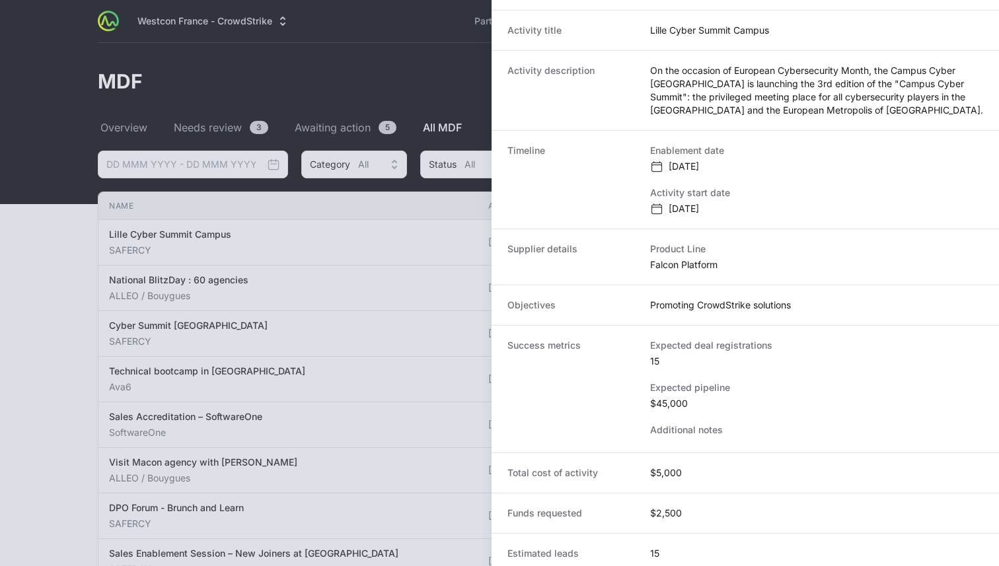
scroll to position [211, 0]
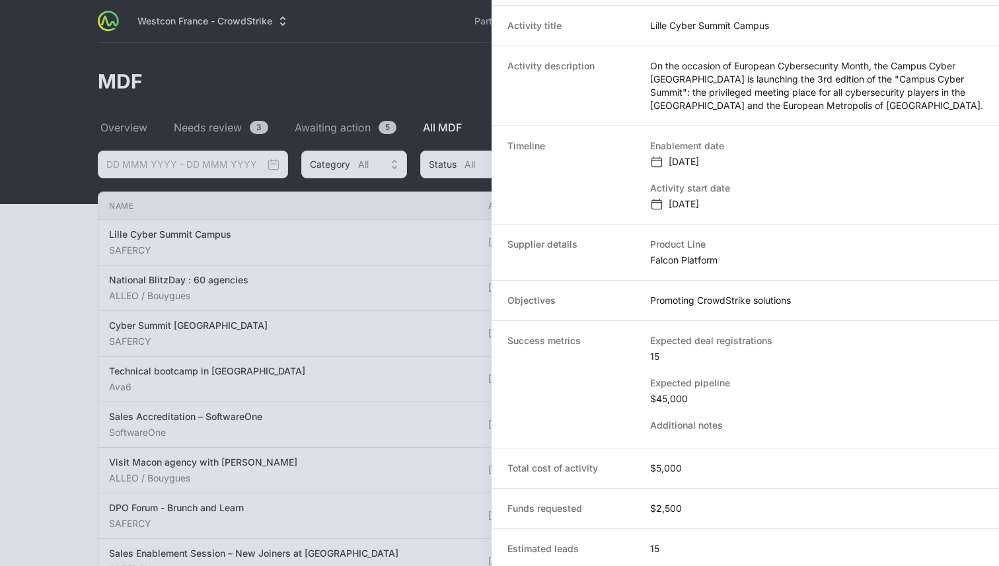
click at [311, 392] on div at bounding box center [499, 283] width 999 height 566
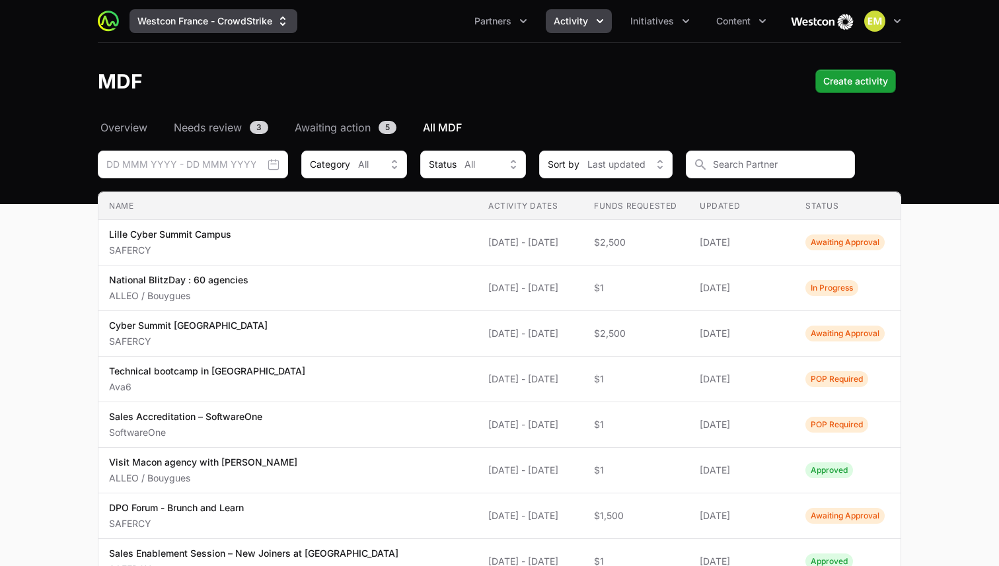
click at [221, 24] on font "Westcon France - CrowdStrike" at bounding box center [204, 20] width 135 height 11
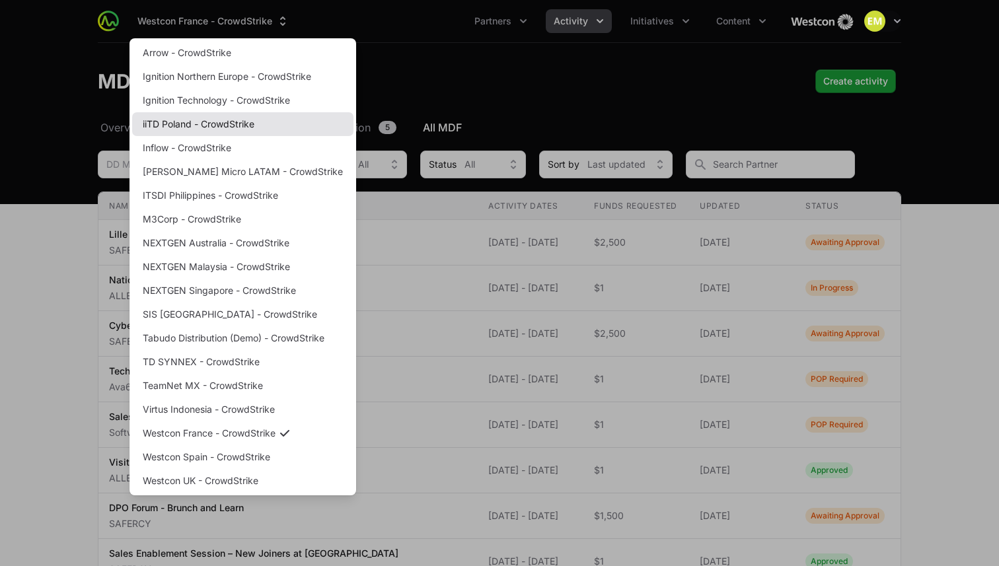
click at [205, 129] on link "iiTD Poland - CrowdStrike" at bounding box center [242, 124] width 221 height 24
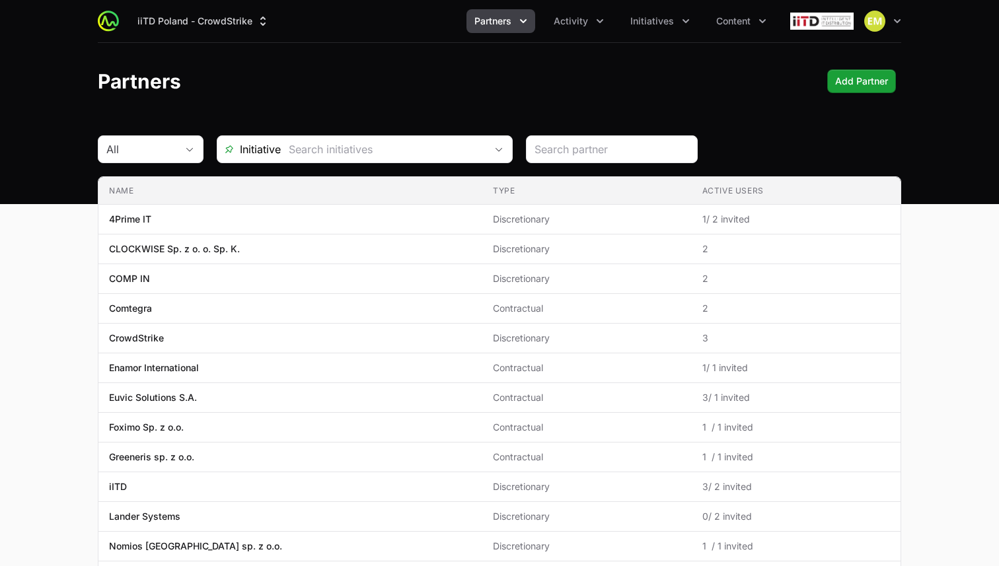
click at [490, 32] on button "Partners" at bounding box center [500, 21] width 69 height 24
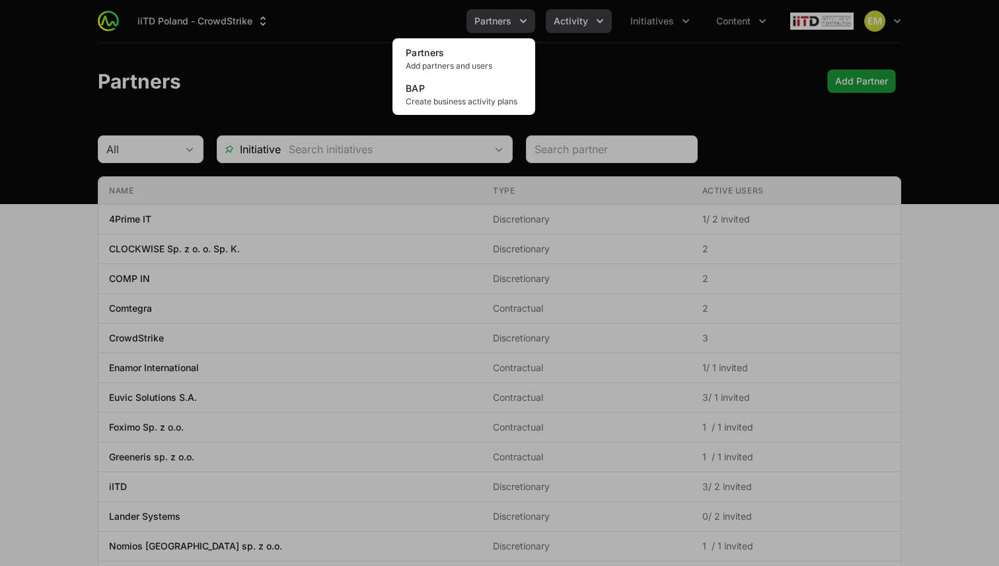
click at [571, 25] on div "Partners menu" at bounding box center [499, 283] width 999 height 566
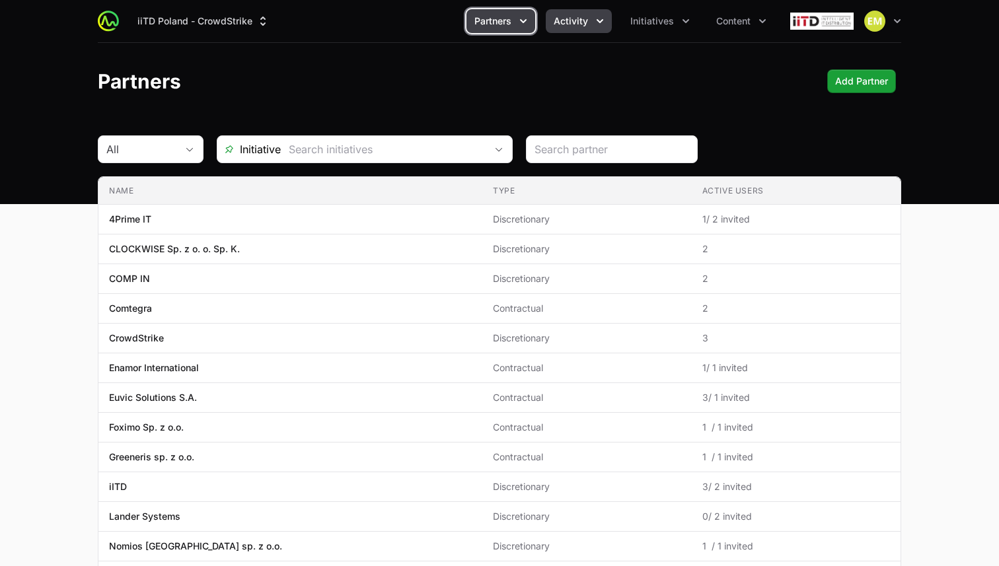
click at [571, 23] on font "Activity" at bounding box center [570, 20] width 34 height 11
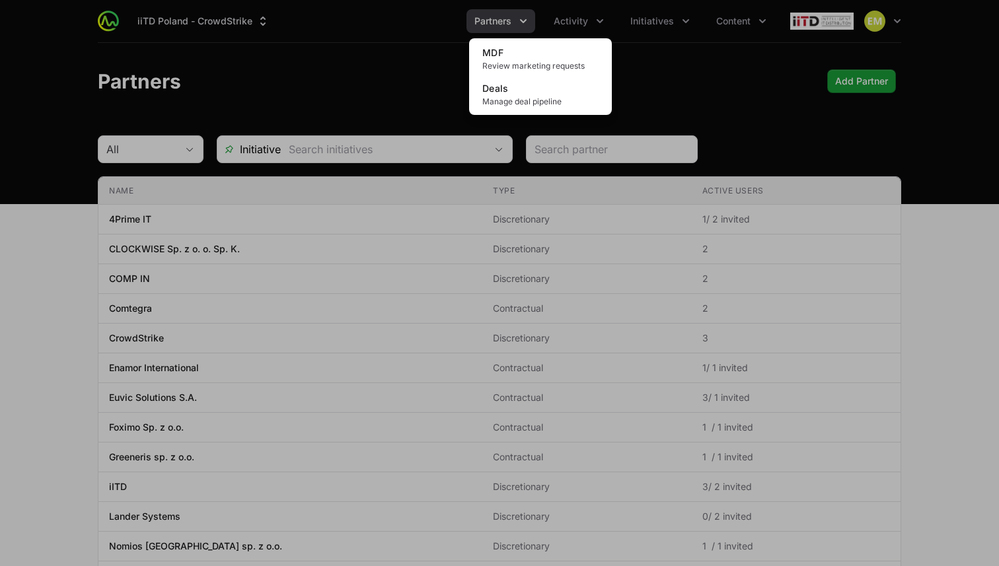
click at [504, 28] on div "Activity menu" at bounding box center [499, 283] width 999 height 566
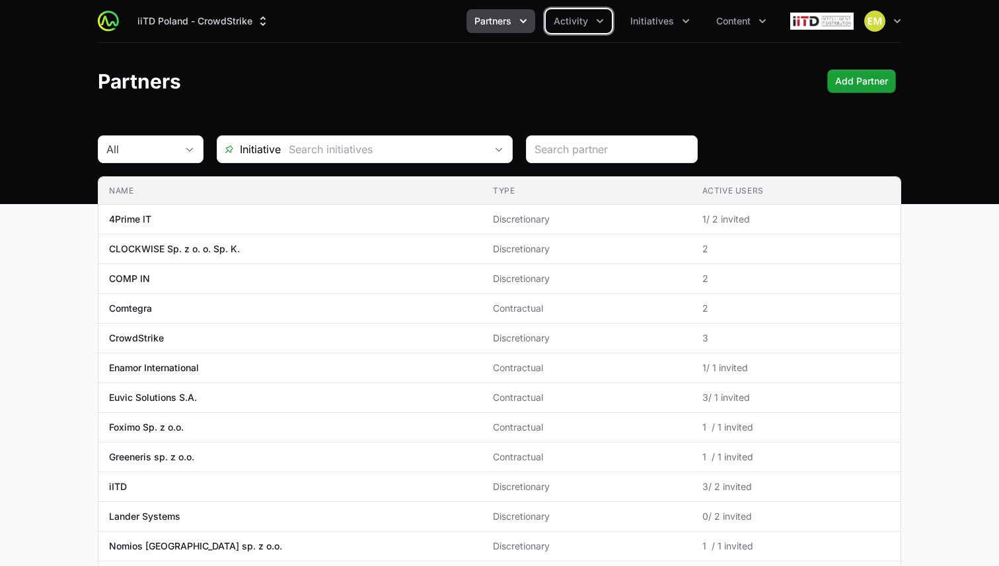
click at [503, 24] on font "Partners" at bounding box center [492, 20] width 37 height 11
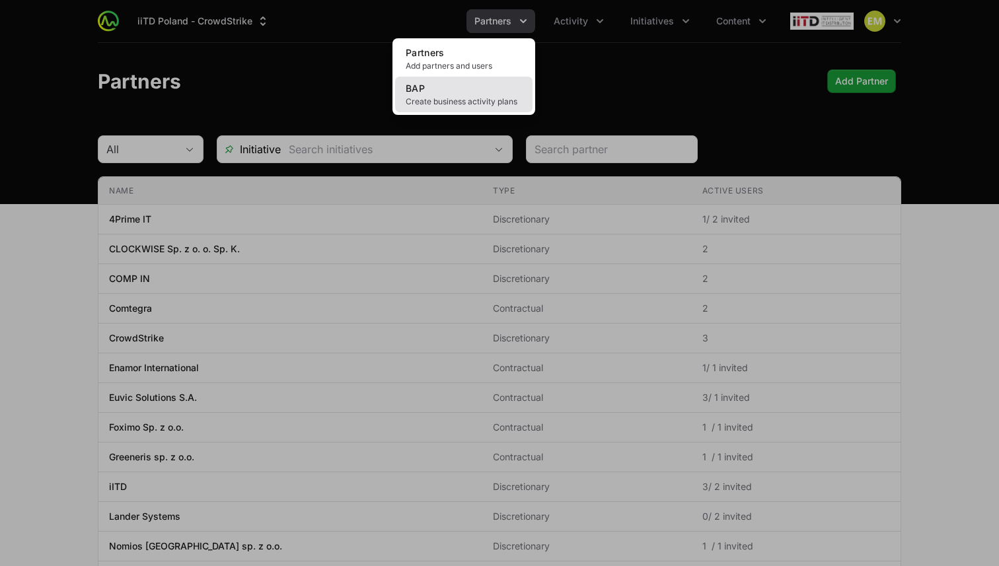
click at [483, 92] on link "BAP Create business activity plans" at bounding box center [463, 95] width 137 height 36
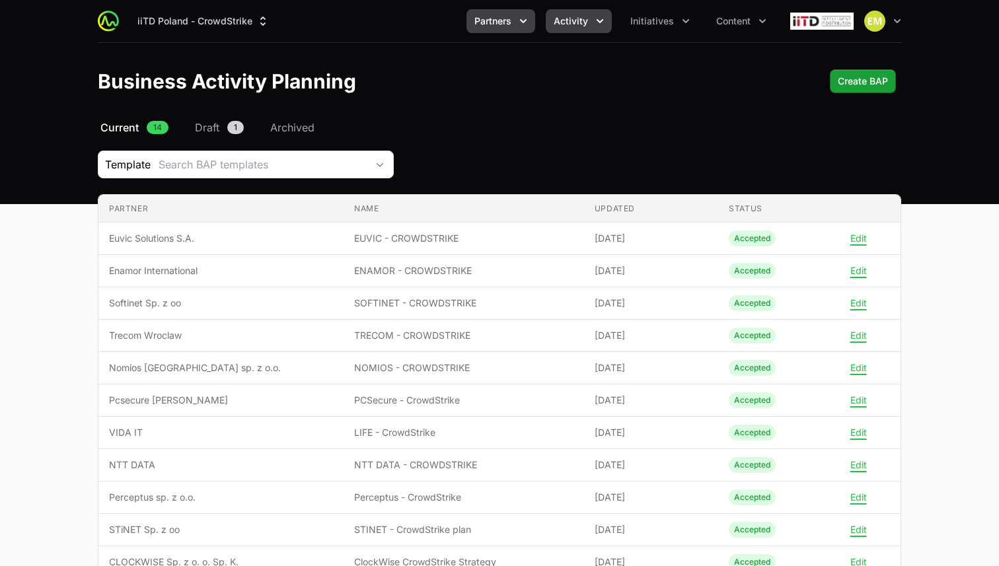
click at [572, 29] on button "Activity" at bounding box center [579, 21] width 66 height 24
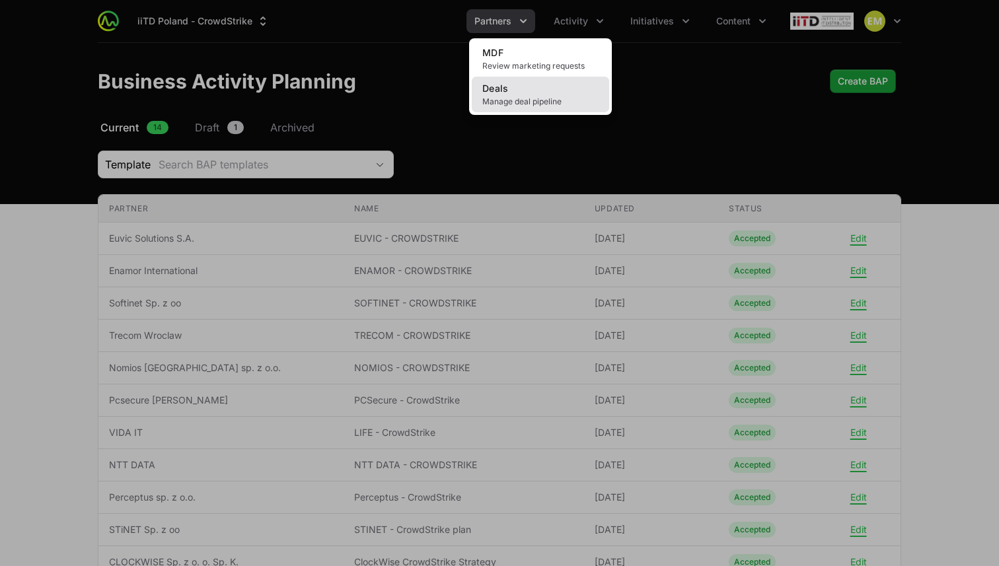
click at [525, 83] on link "Deals Manage deal pipeline" at bounding box center [540, 95] width 137 height 36
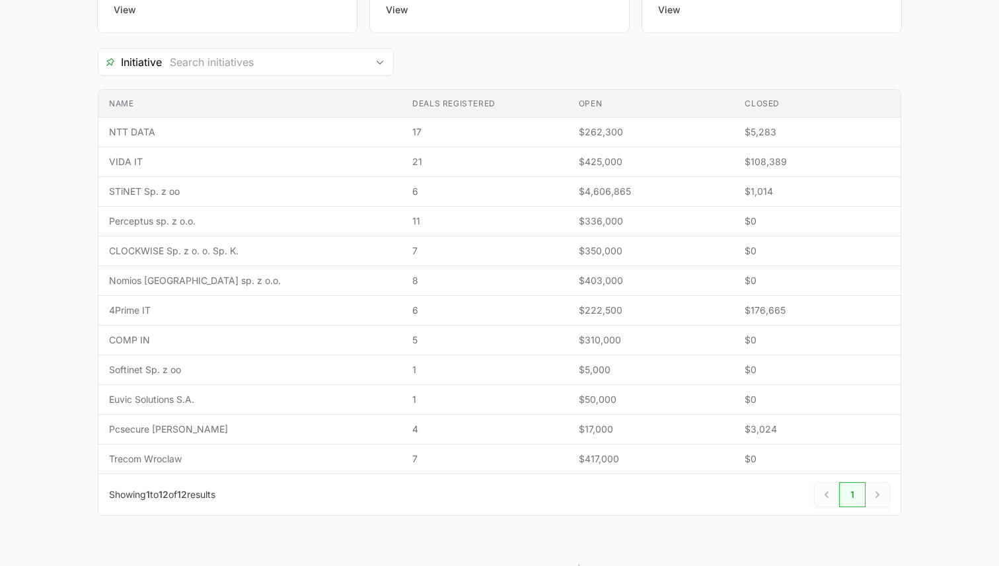
scroll to position [221, 0]
